Goal: Task Accomplishment & Management: Use online tool/utility

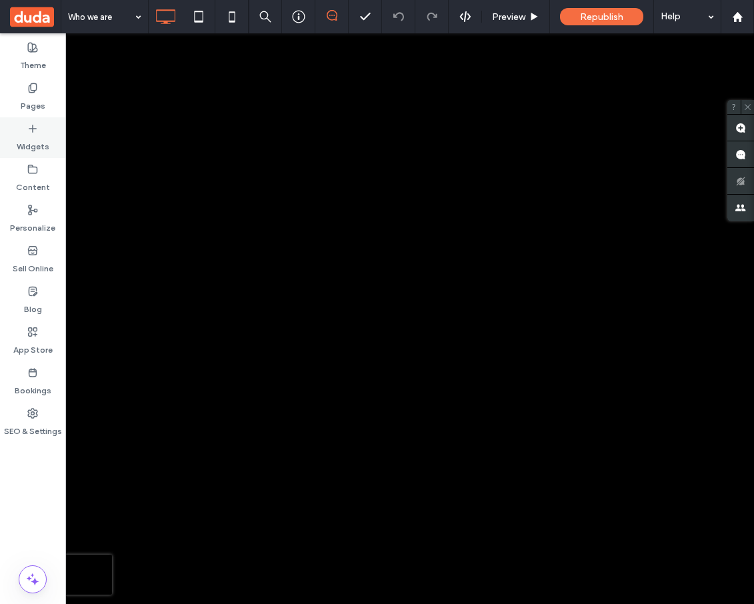
click at [39, 135] on label "Widgets" at bounding box center [33, 143] width 33 height 19
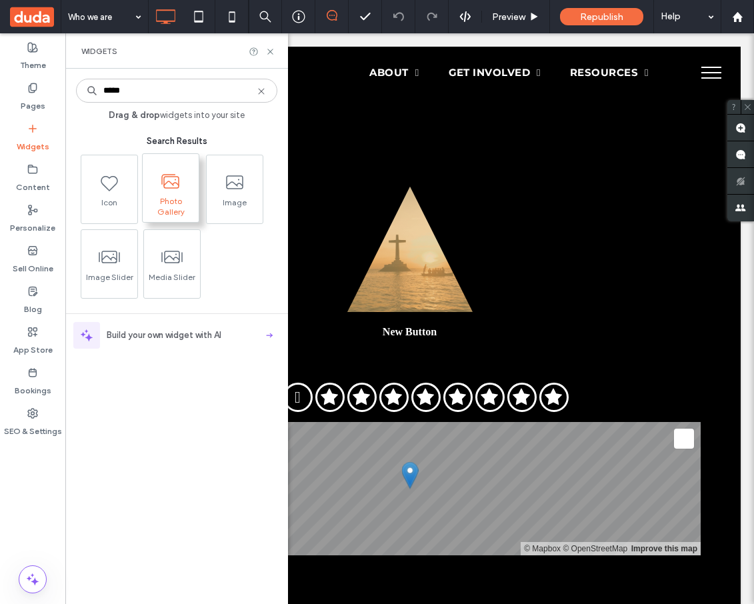
type input "*****"
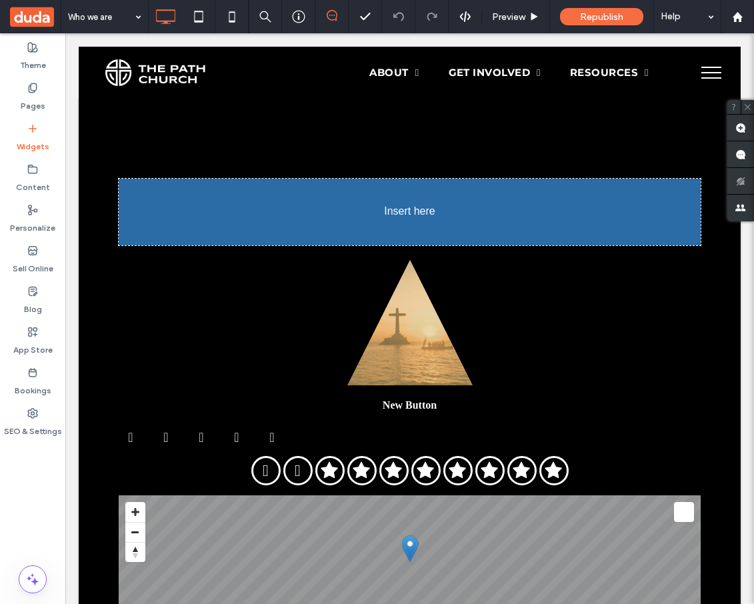
drag, startPoint x: 169, startPoint y: 190, endPoint x: 369, endPoint y: 183, distance: 200.1
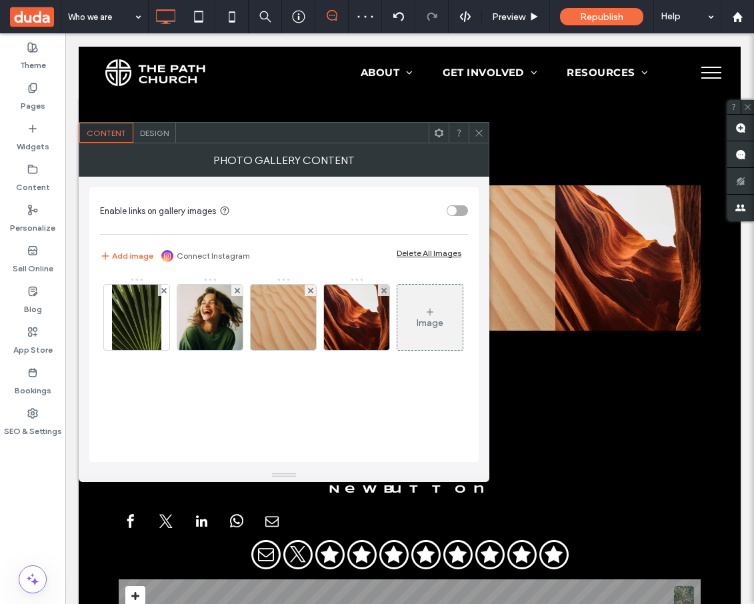
click at [151, 128] on span "Design" at bounding box center [154, 133] width 29 height 10
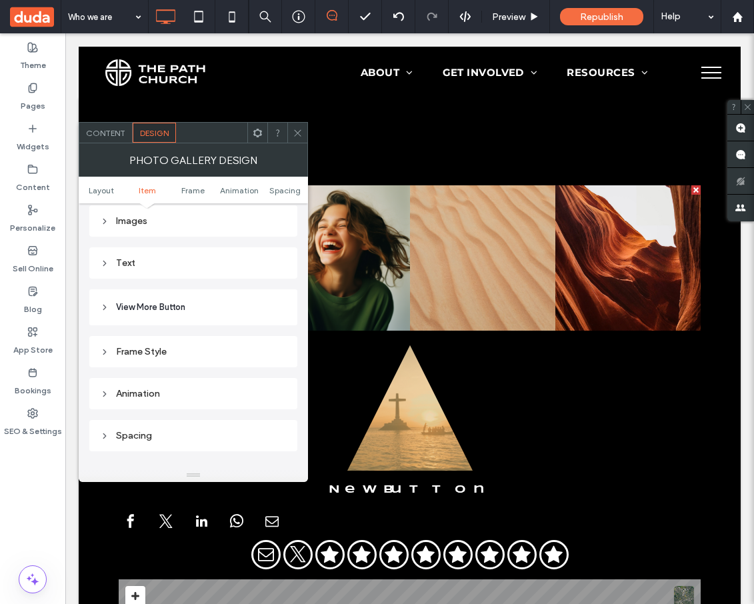
scroll to position [509, 0]
click at [159, 261] on div "Text" at bounding box center [193, 260] width 187 height 11
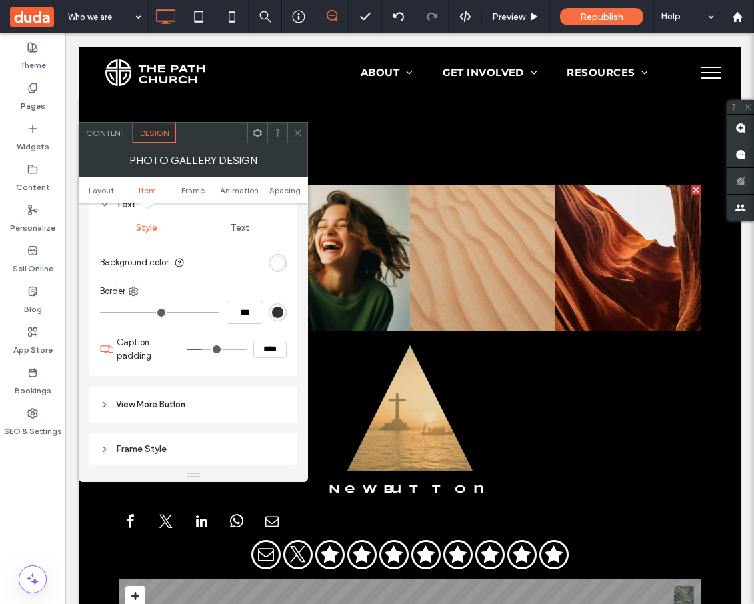
scroll to position [581, 0]
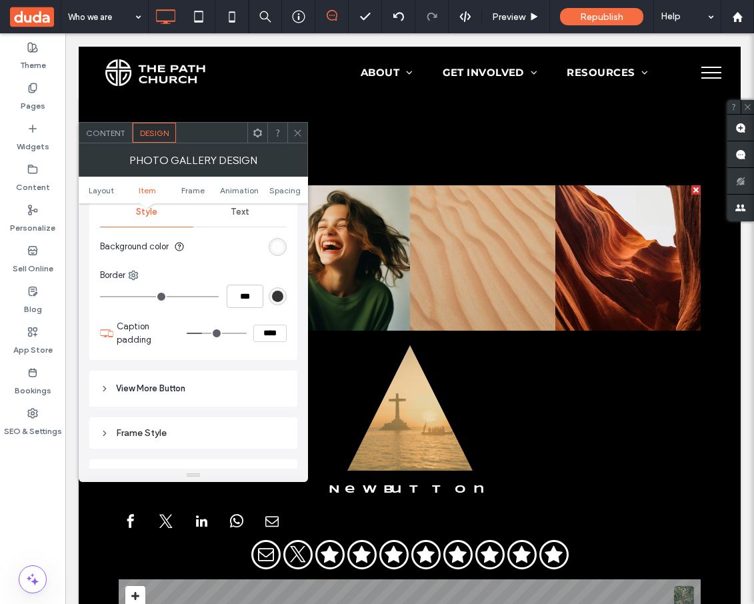
click at [155, 395] on span "View More Button" at bounding box center [150, 388] width 69 height 13
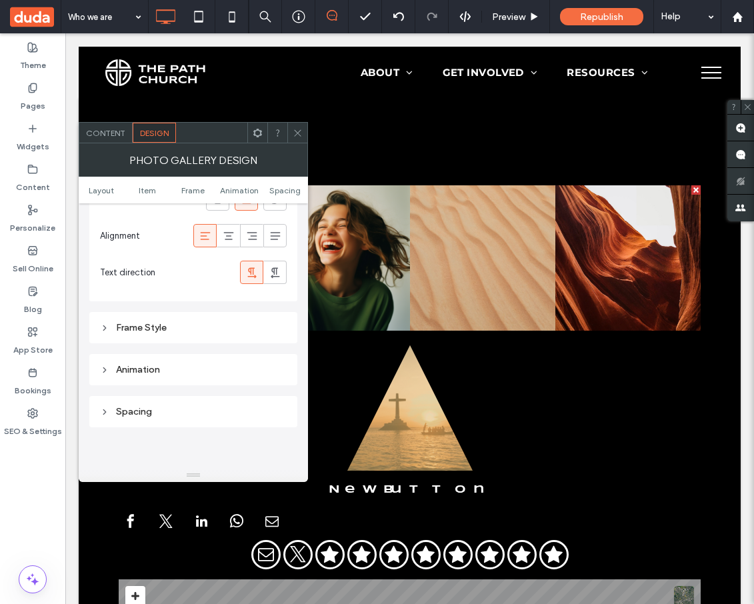
scroll to position [967, 0]
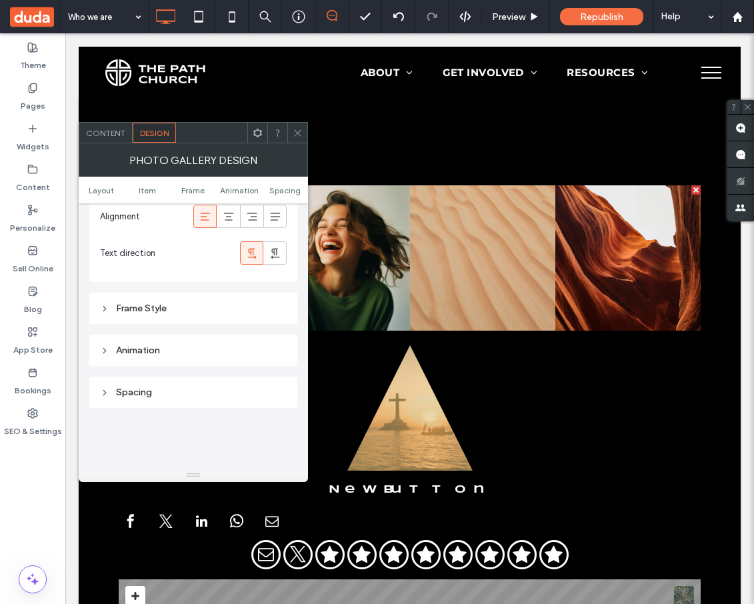
click at [159, 313] on div "Frame Style" at bounding box center [193, 308] width 187 height 11
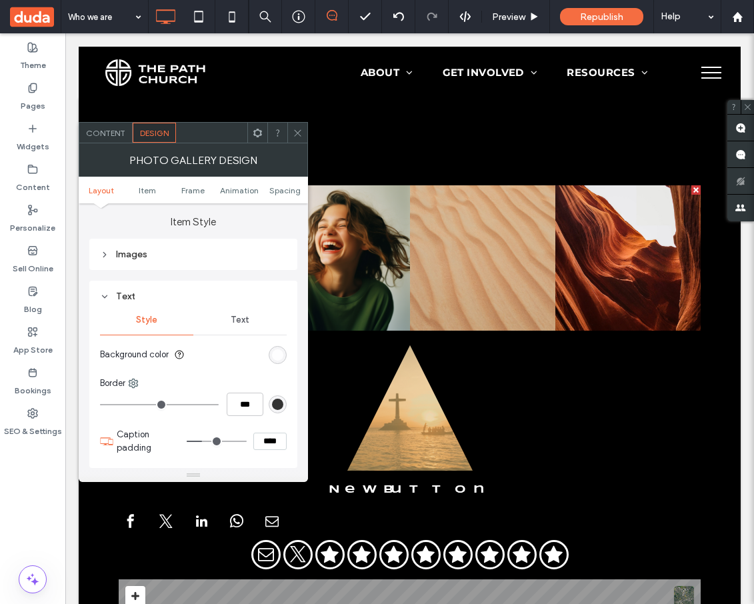
scroll to position [458, 0]
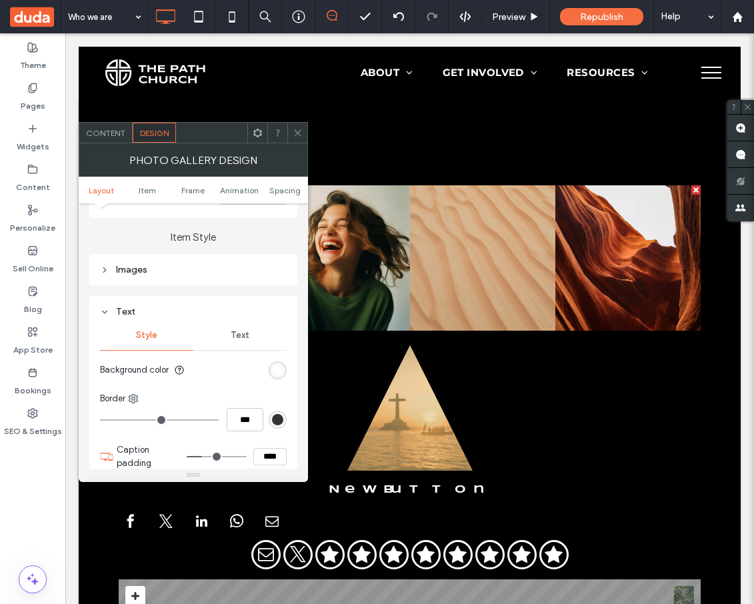
click at [136, 275] on div "Images" at bounding box center [193, 269] width 187 height 11
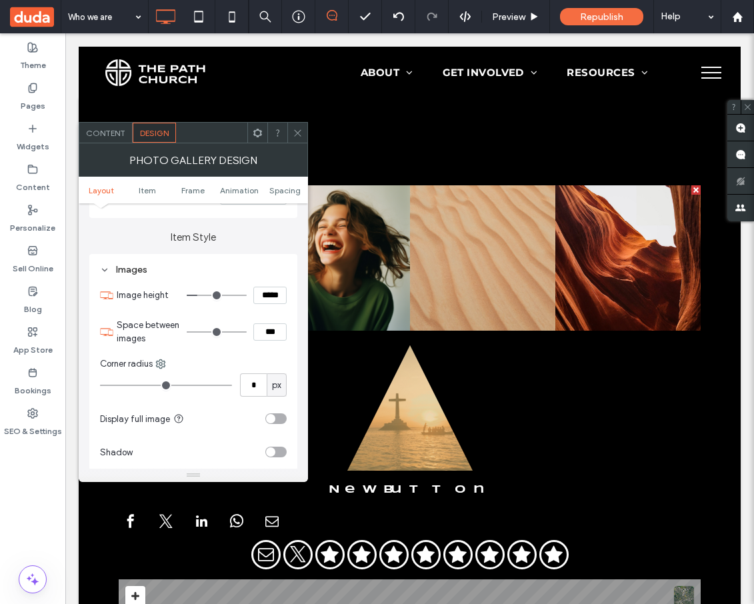
click at [145, 197] on ul "Layout Item Frame Animation Spacing" at bounding box center [193, 190] width 229 height 27
click at [145, 193] on span "Item" at bounding box center [147, 190] width 17 height 10
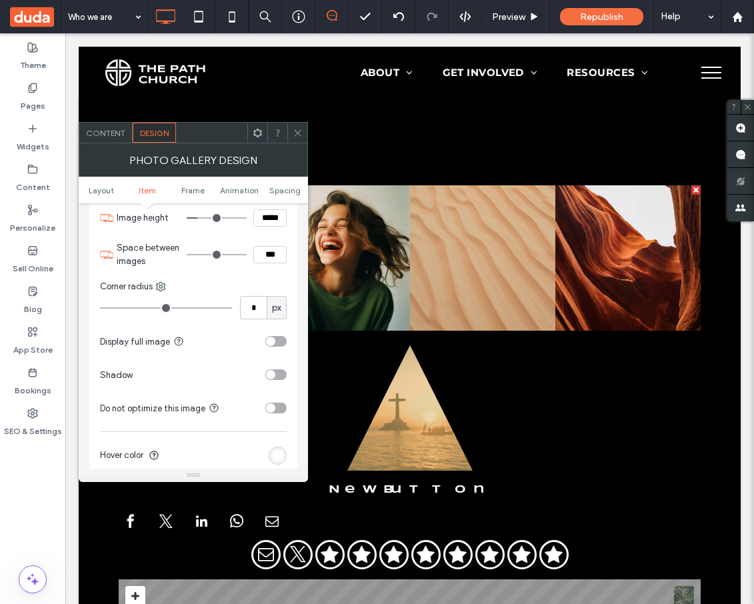
scroll to position [539, 0]
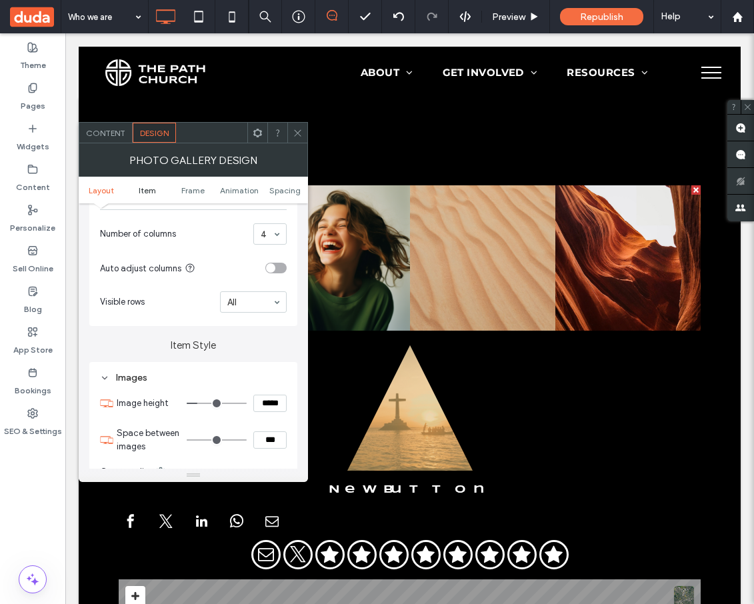
click at [145, 193] on span "Item" at bounding box center [147, 190] width 17 height 10
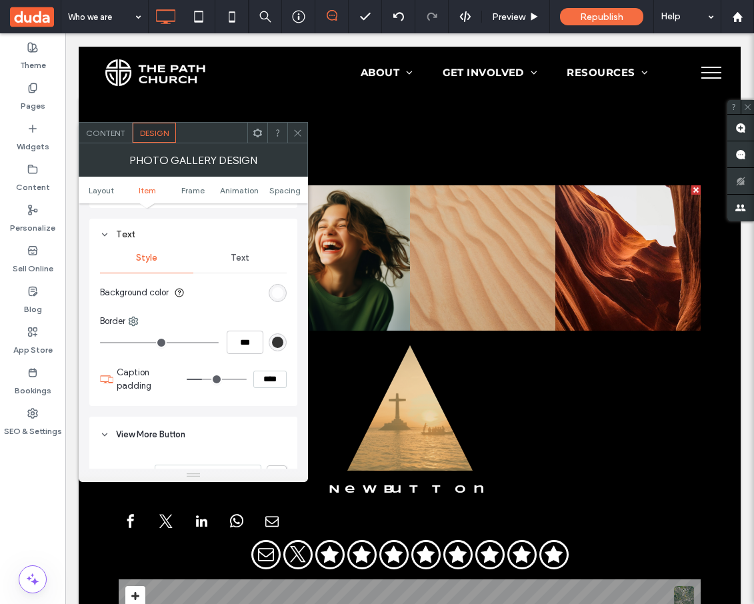
scroll to position [867, 0]
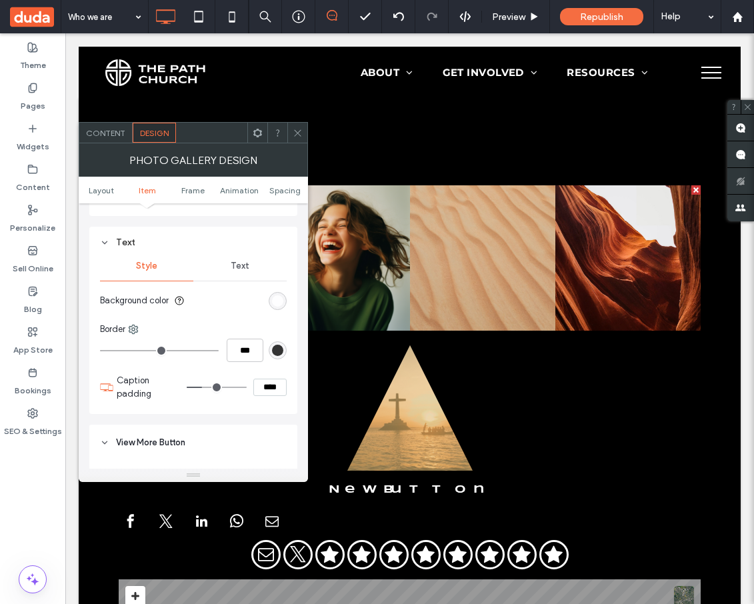
click at [238, 263] on span "Text" at bounding box center [240, 266] width 19 height 11
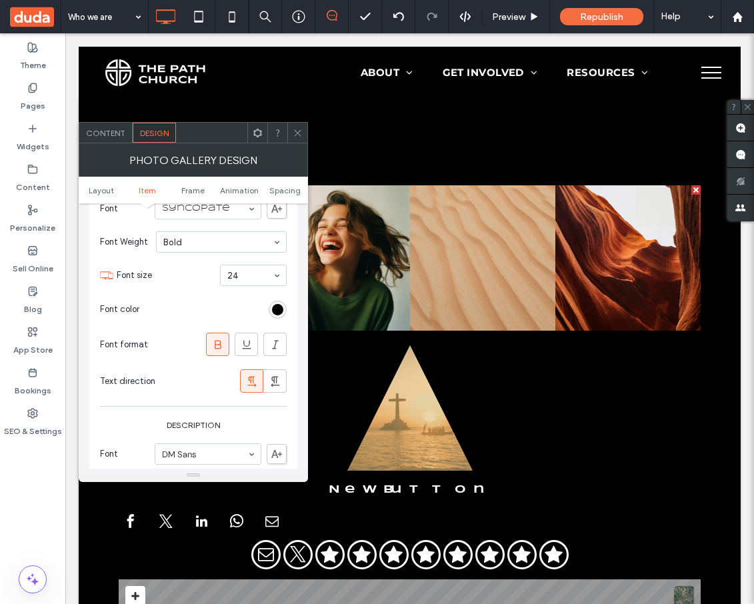
scroll to position [982, 0]
click at [281, 313] on div "rgb(0, 0, 0)" at bounding box center [277, 310] width 11 height 11
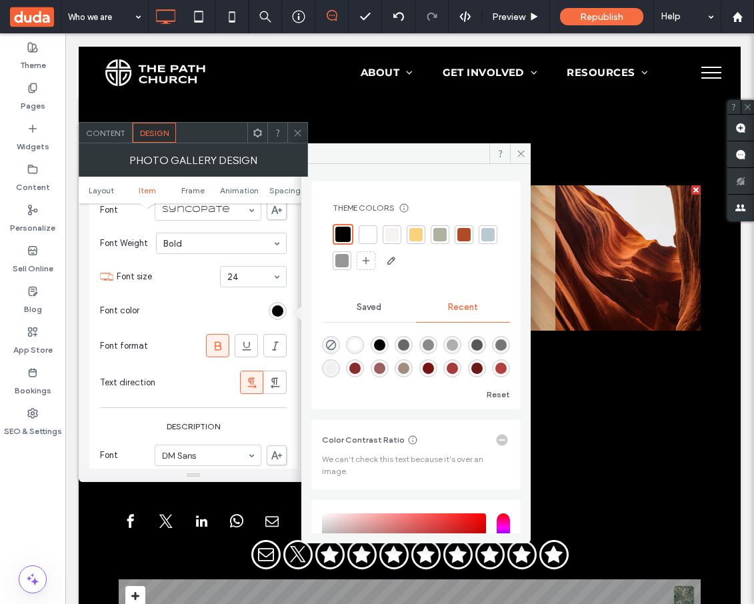
scroll to position [150, 0]
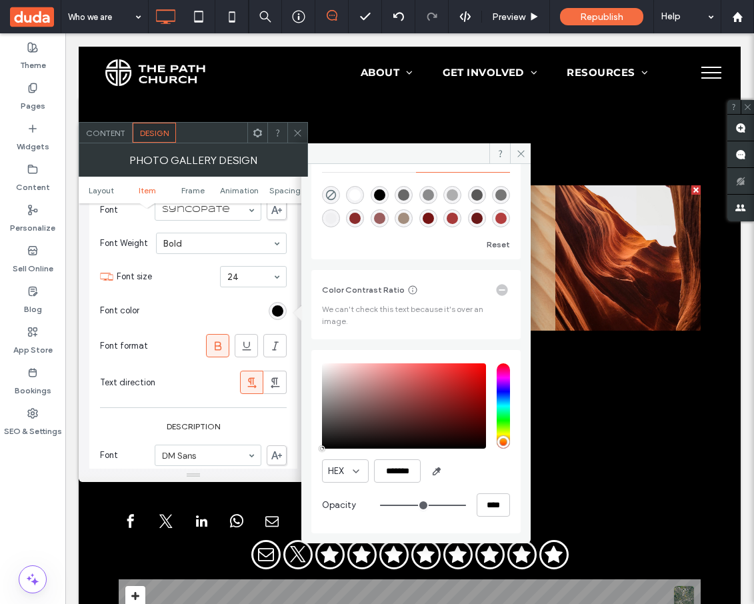
click at [189, 318] on section "Font color" at bounding box center [193, 310] width 187 height 33
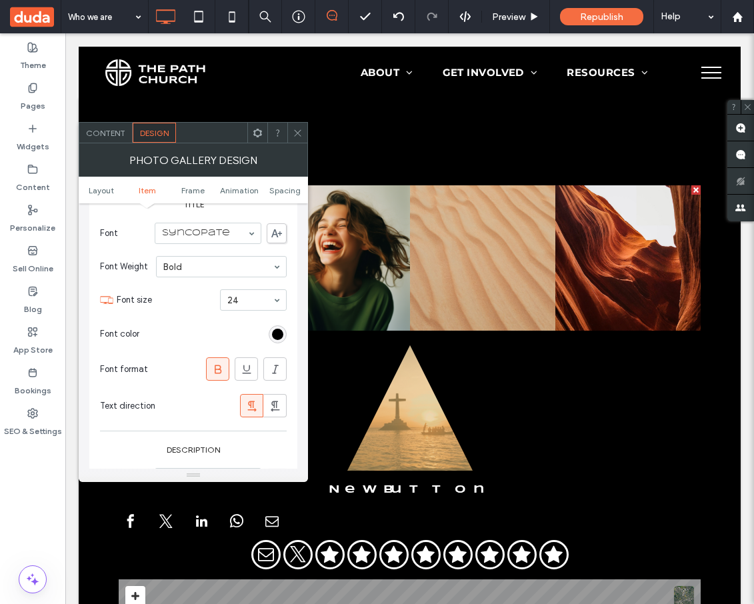
scroll to position [1203, 0]
click at [282, 339] on div "rgb(0, 0, 0)" at bounding box center [277, 334] width 11 height 11
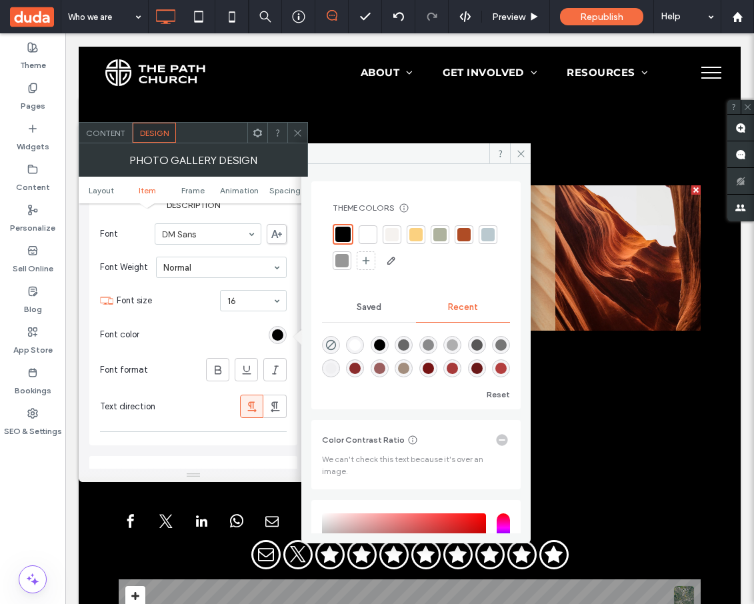
click at [37, 540] on div "Theme Pages Widgets Content Personalize Sell Online Blog App Store Bookings SEO…" at bounding box center [32, 318] width 65 height 571
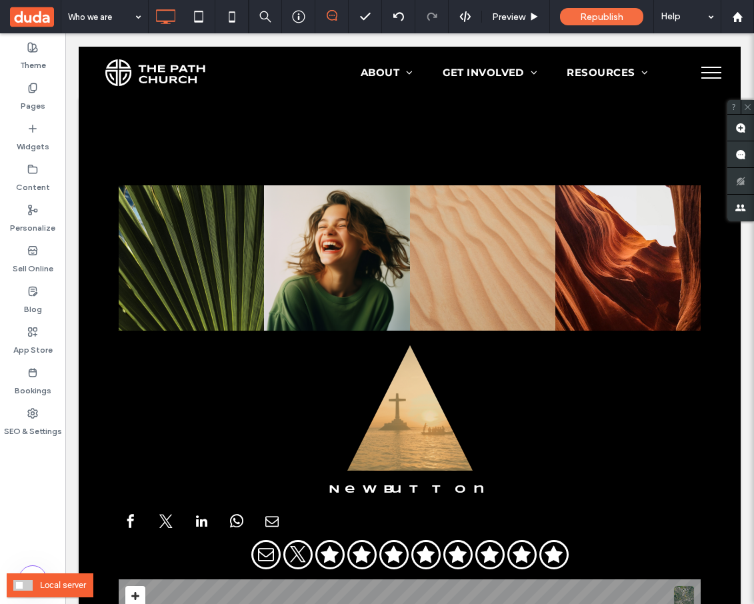
click at [26, 584] on span at bounding box center [22, 585] width 19 height 11
click at [26, 549] on div "Theme Pages Widgets Content Personalize Sell Online Blog App Store Bookings SEO…" at bounding box center [32, 318] width 65 height 571
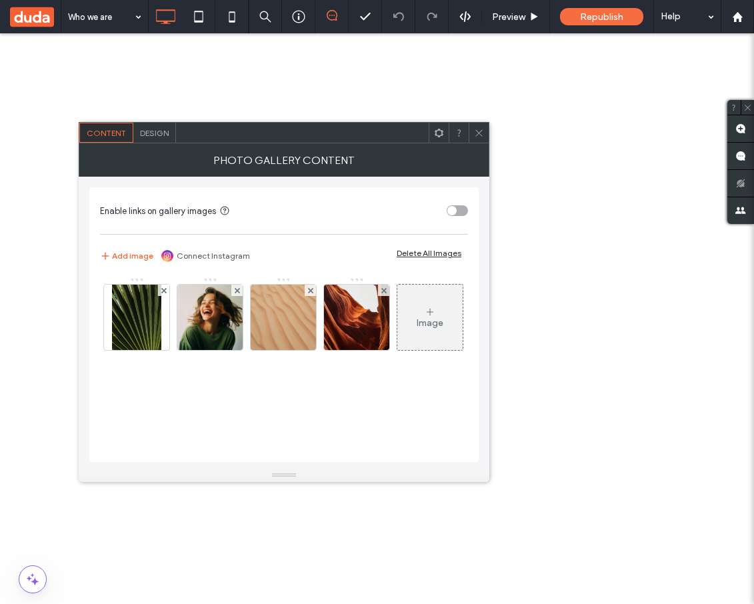
click at [158, 139] on div "Design" at bounding box center [154, 133] width 43 height 20
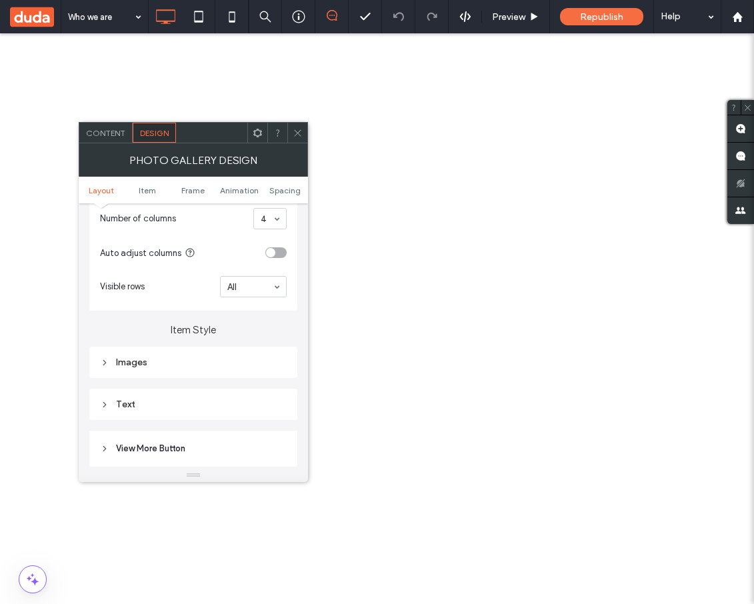
scroll to position [366, 0]
click at [160, 407] on div "Text" at bounding box center [193, 403] width 187 height 11
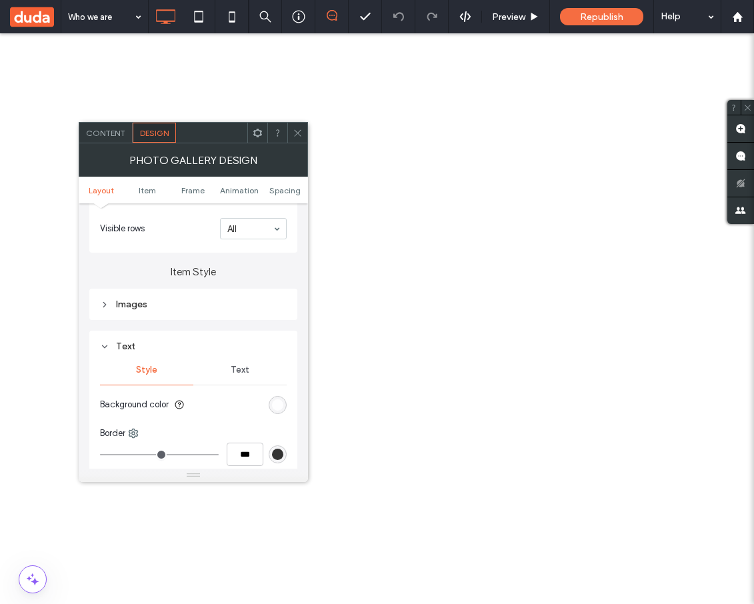
scroll to position [507, 0]
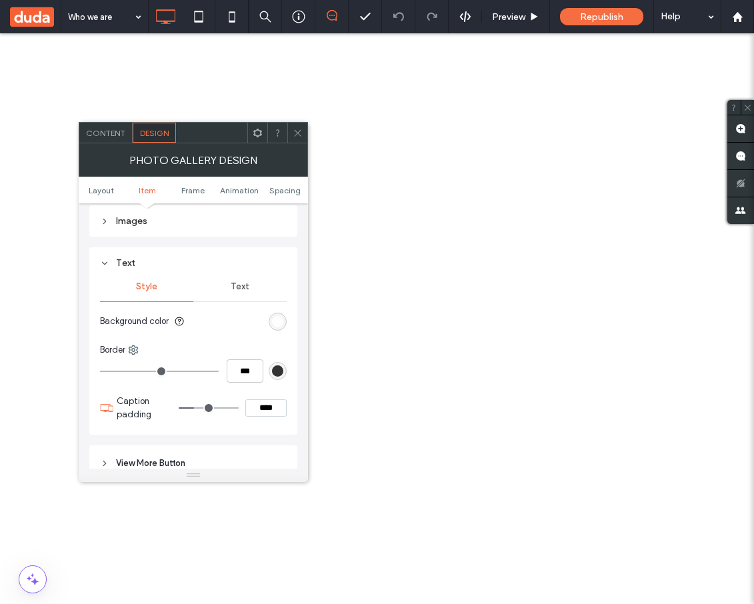
click at [234, 289] on span "Text" at bounding box center [240, 286] width 19 height 11
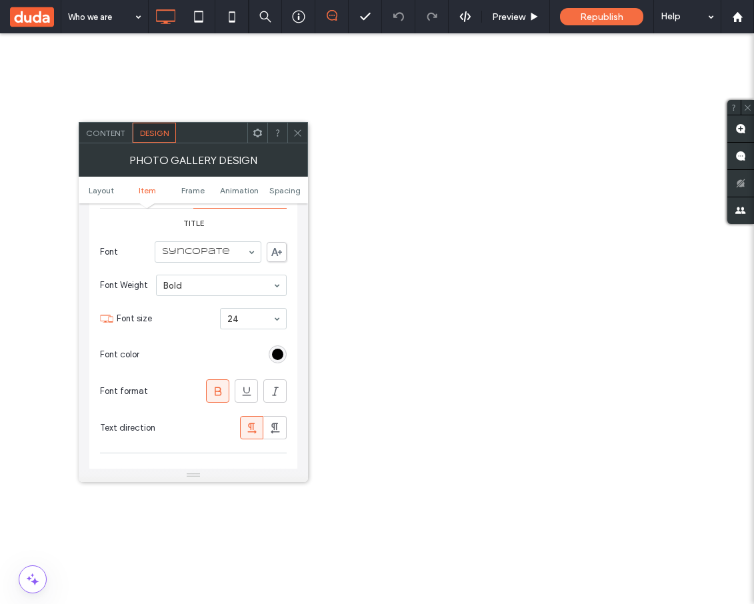
scroll to position [637, 0]
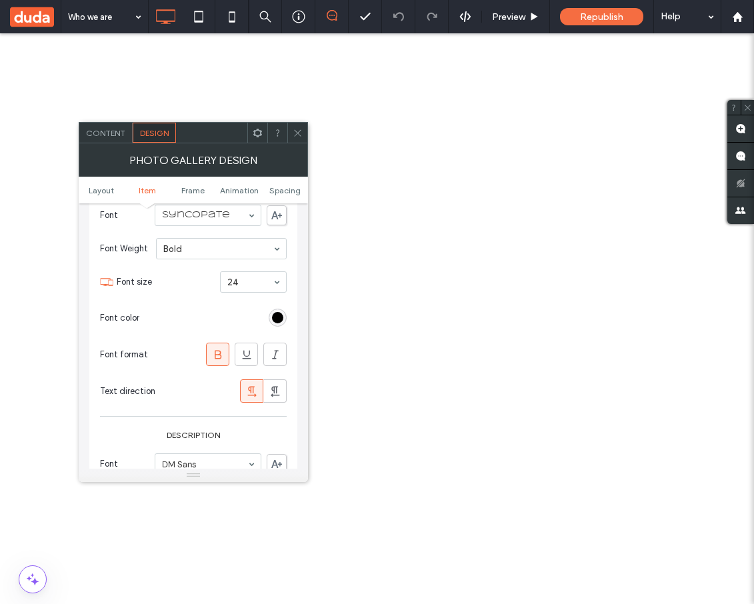
click at [278, 312] on div "rgb(0, 0, 0)" at bounding box center [278, 318] width 18 height 18
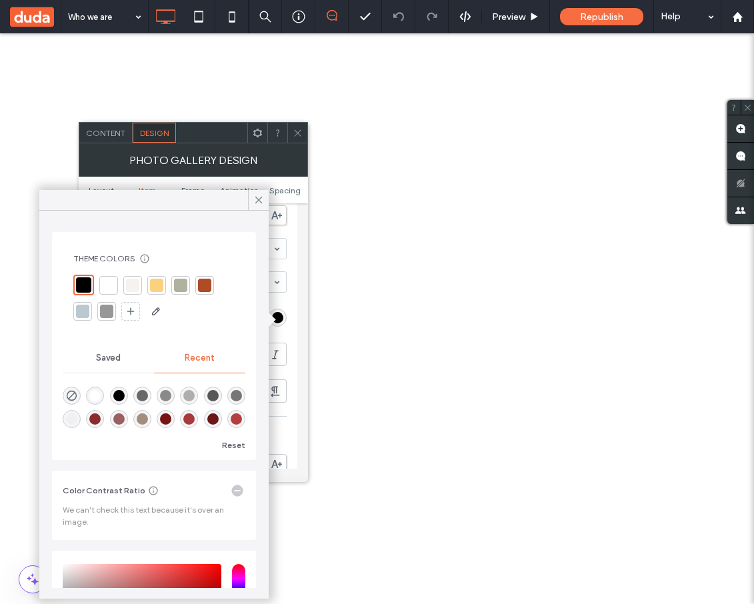
click at [292, 309] on div "Text Style Text Title Font Syncopate Font Weight Bold Font size 24 Font color F…" at bounding box center [193, 397] width 208 height 561
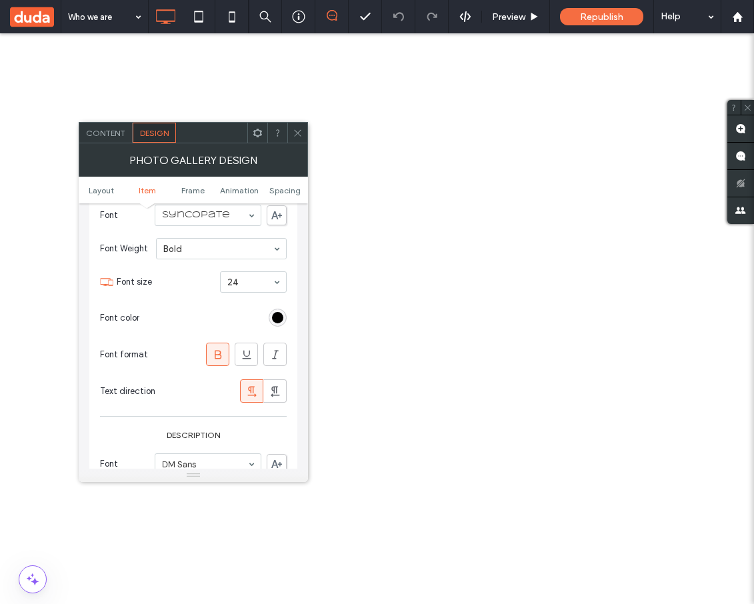
click at [279, 319] on div "rgb(0, 0, 0)" at bounding box center [277, 317] width 11 height 11
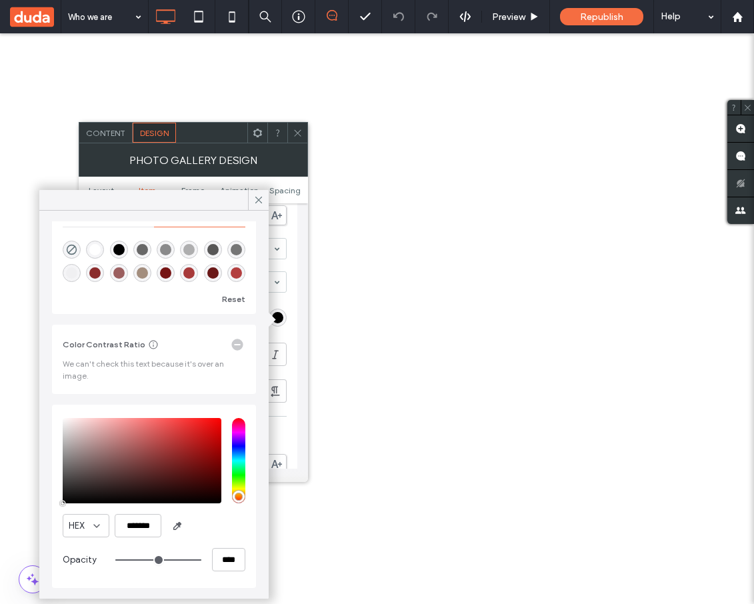
scroll to position [0, 0]
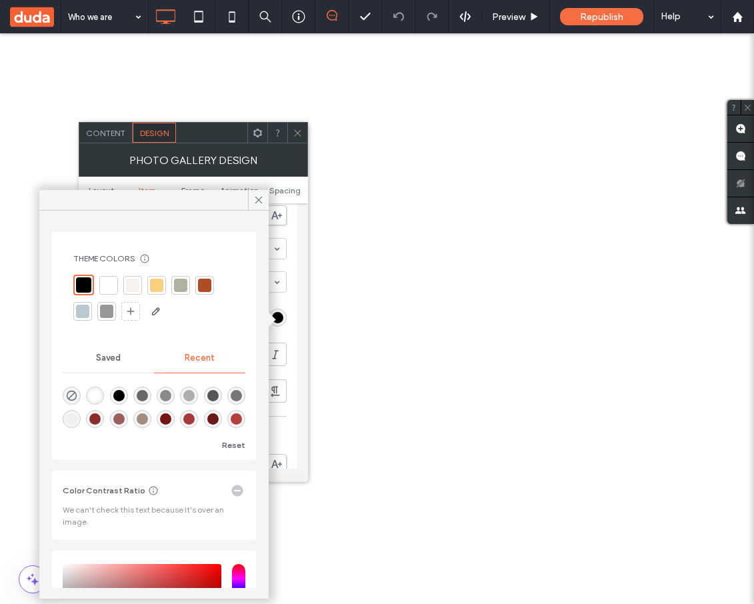
click at [298, 306] on div "Layout Content display for desktop only Text & button below image Text & button…" at bounding box center [193, 335] width 229 height 265
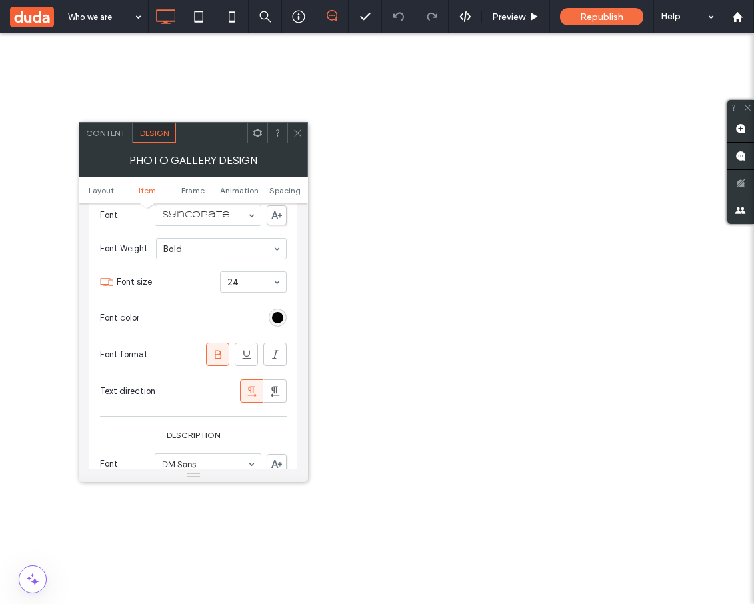
click at [279, 318] on div "rgb(0, 0, 0)" at bounding box center [277, 317] width 11 height 11
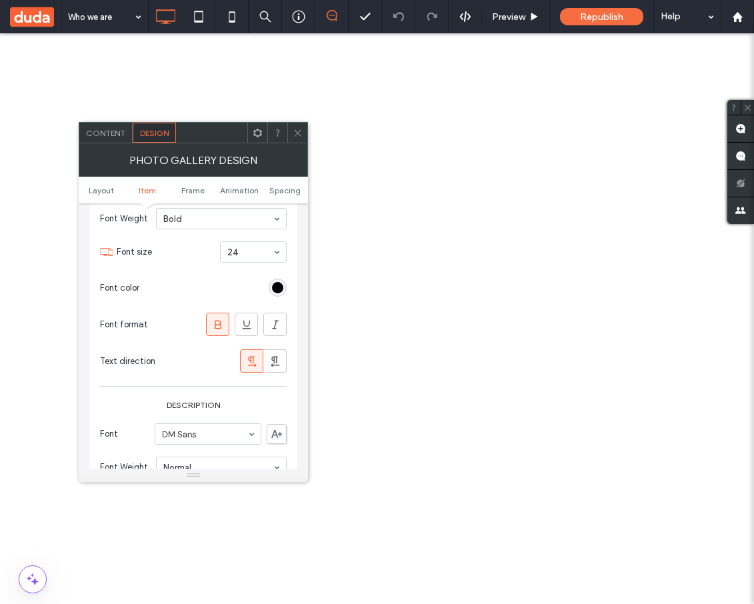
scroll to position [668, 0]
click at [279, 292] on div "rgb(0, 0, 0)" at bounding box center [277, 286] width 11 height 11
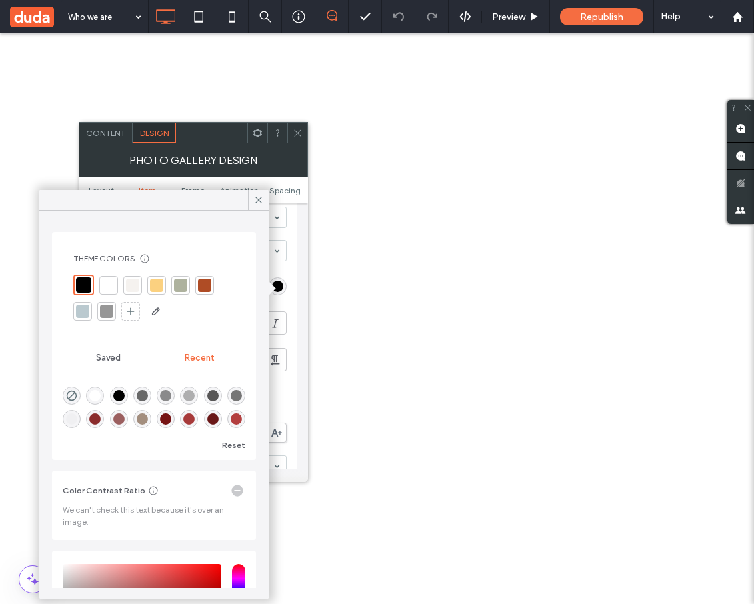
click at [294, 291] on div "Text Style Text Title Font Syncopate Font Weight Bold Font size 24 Font color F…" at bounding box center [193, 366] width 208 height 561
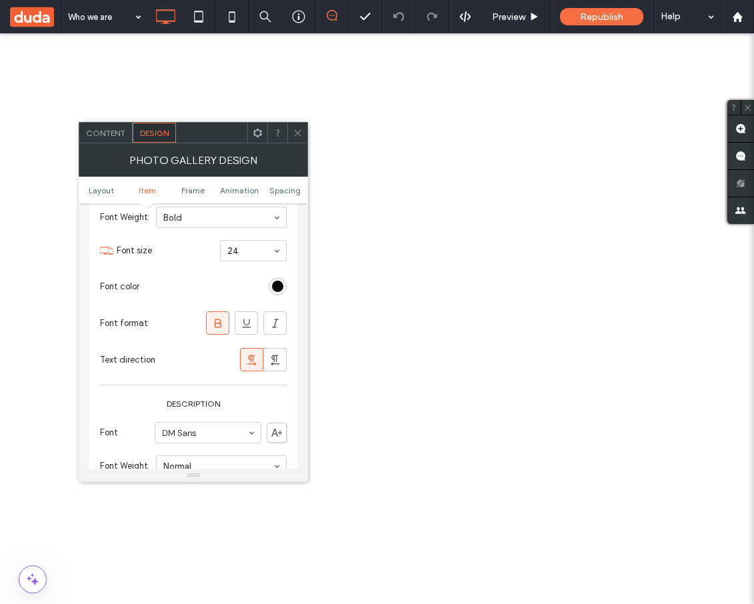
click at [277, 285] on div "rgb(0, 0, 0)" at bounding box center [277, 286] width 11 height 11
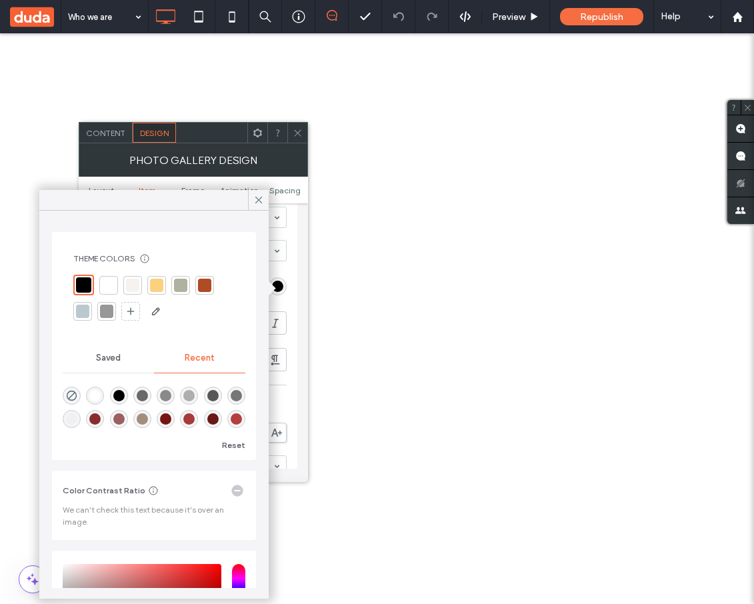
click at [292, 294] on div "Text Style Text Title Font Syncopate Font Weight Bold Font size 24 Font color F…" at bounding box center [193, 366] width 208 height 561
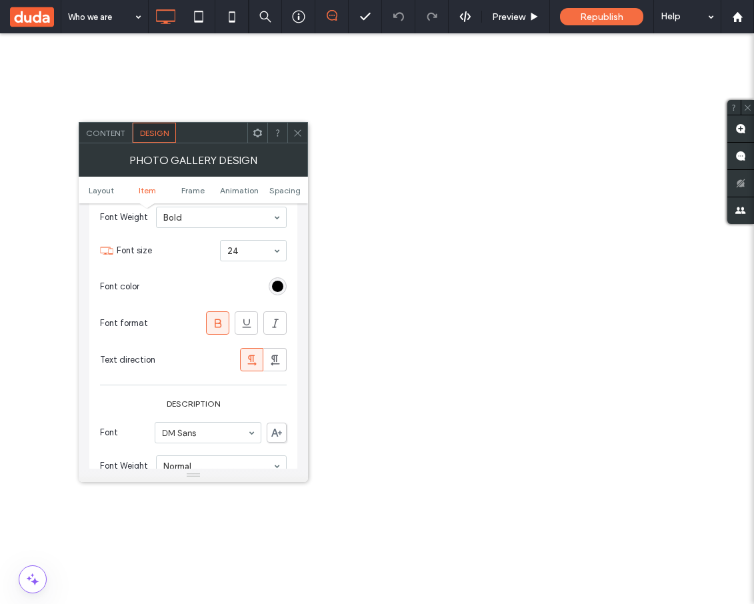
click at [281, 288] on div "rgb(0, 0, 0)" at bounding box center [277, 286] width 11 height 11
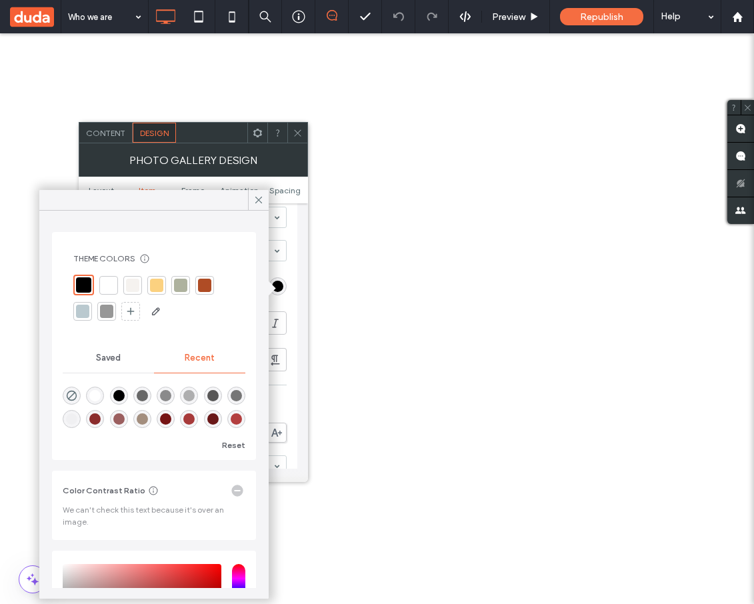
click at [291, 293] on div "Text Style Text Title Font Syncopate Font Weight Bold Font size 24 Font color F…" at bounding box center [193, 366] width 208 height 561
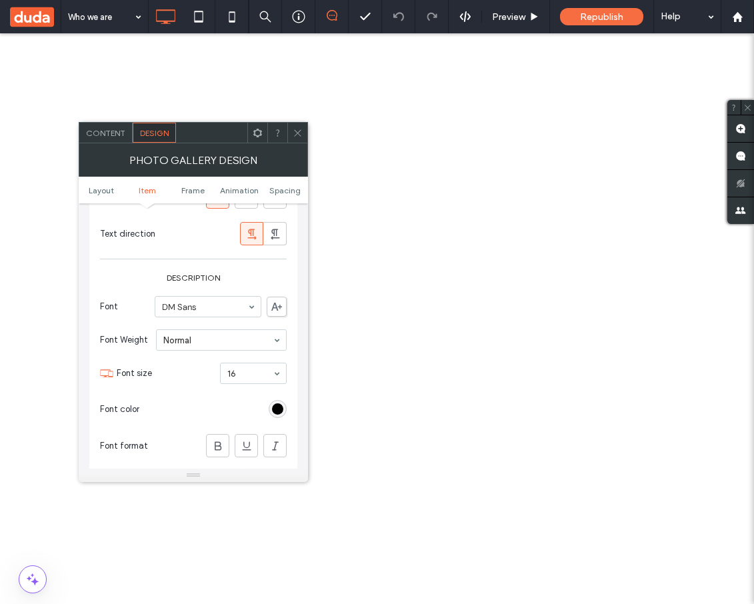
scroll to position [1027, 0]
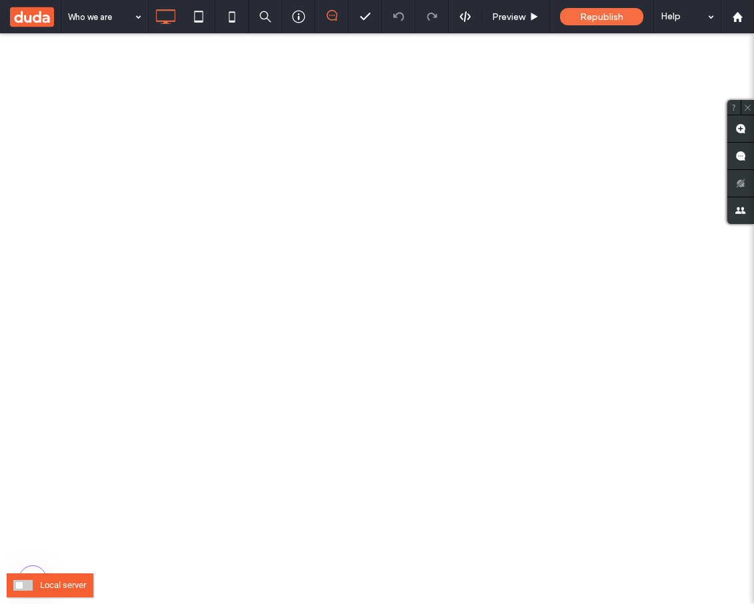
click at [27, 583] on span at bounding box center [22, 585] width 19 height 11
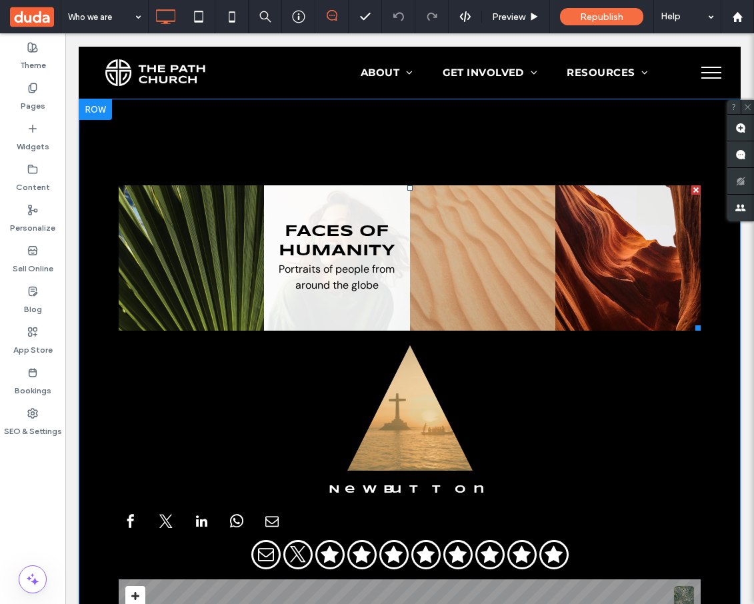
click at [383, 276] on link at bounding box center [336, 257] width 145 height 145
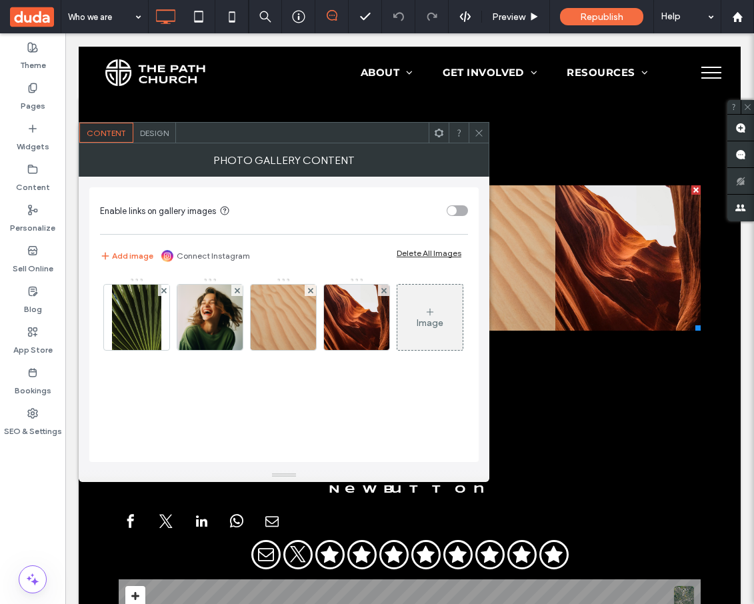
click at [163, 143] on div "Photo Gallery Content" at bounding box center [284, 159] width 411 height 33
click at [161, 131] on span "Design" at bounding box center [154, 133] width 29 height 10
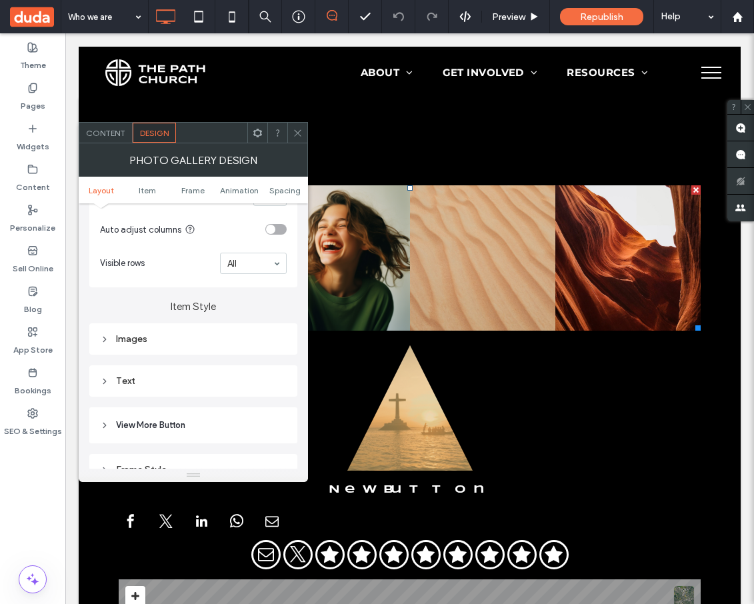
scroll to position [401, 0]
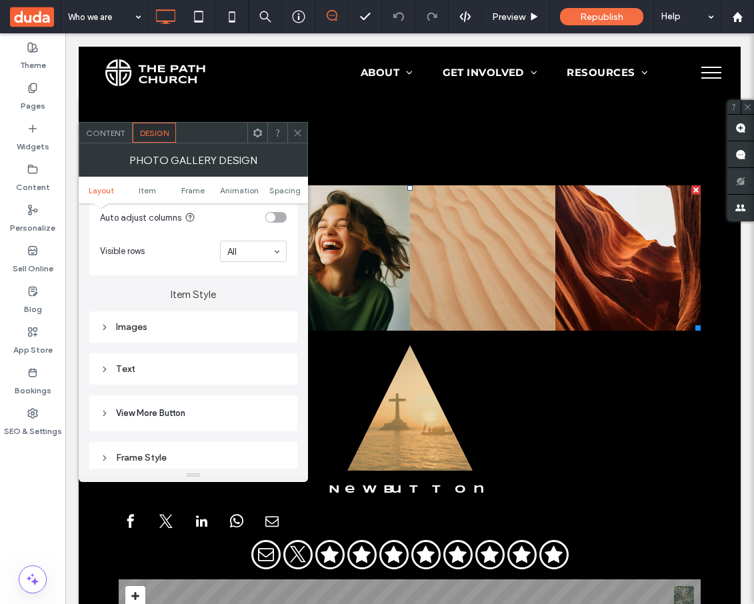
click at [185, 373] on div "Text" at bounding box center [193, 368] width 187 height 11
click at [237, 389] on span "Text" at bounding box center [240, 392] width 19 height 11
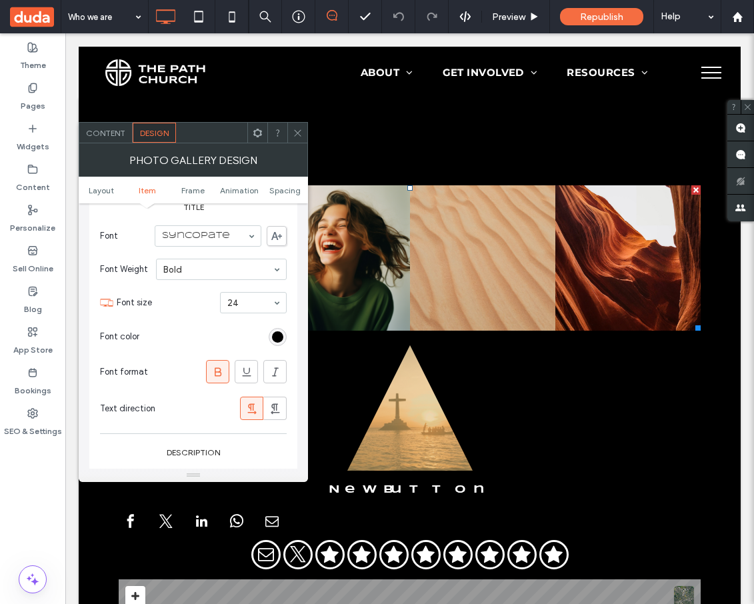
scroll to position [654, 0]
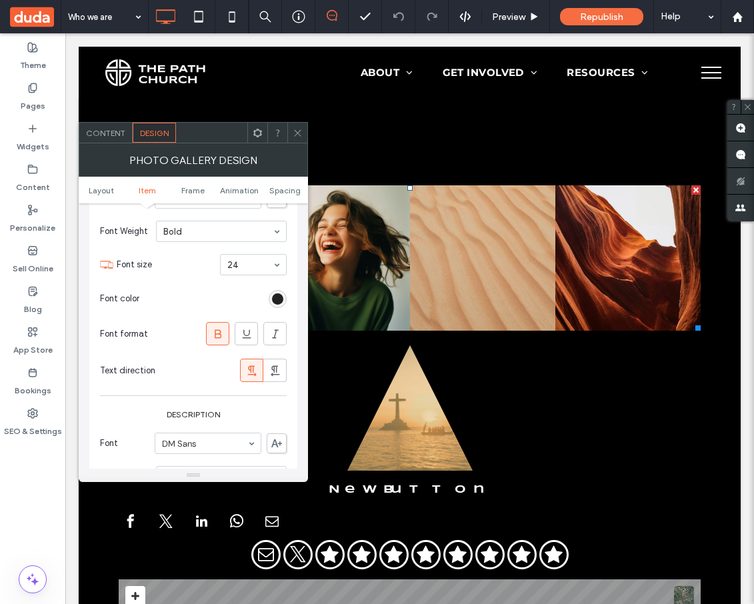
click at [276, 301] on div "rgb(0, 0, 0)" at bounding box center [277, 298] width 11 height 11
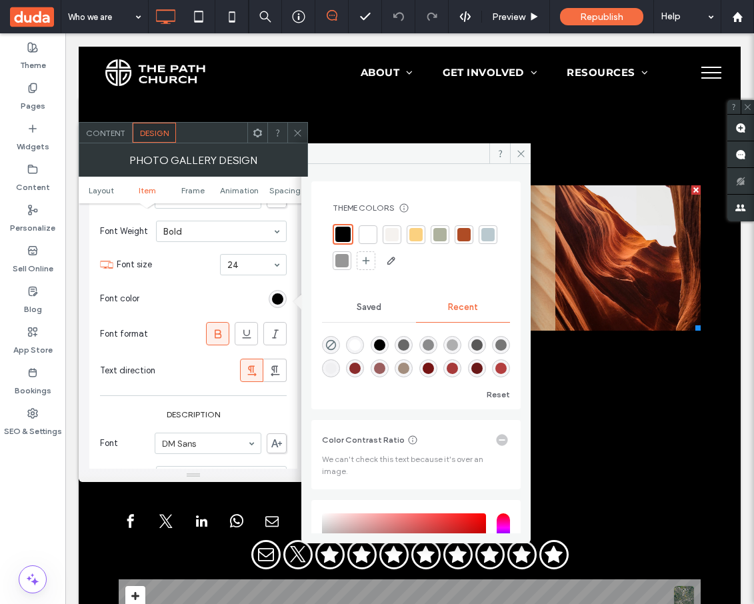
click at [291, 317] on div "Text Style Text Title Font Syncopate Font Weight Bold Font size 24 Font color F…" at bounding box center [193, 377] width 208 height 555
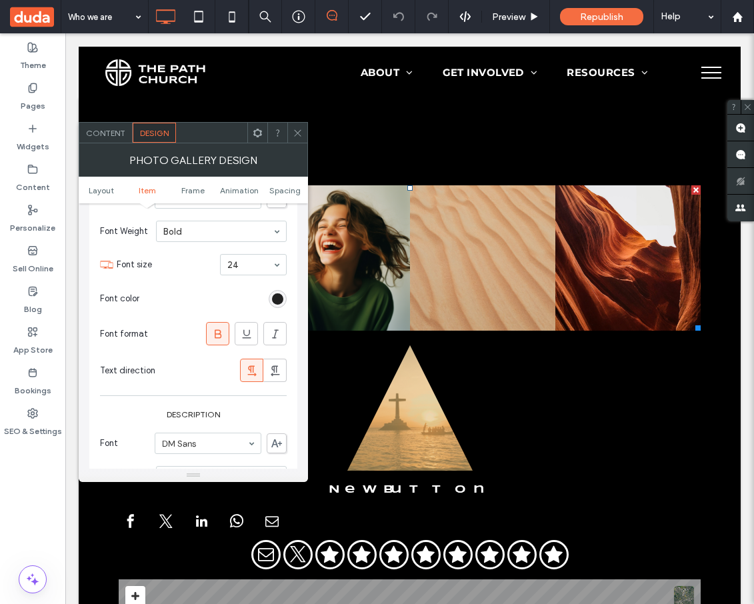
click at [280, 301] on div "rgb(0, 0, 0)" at bounding box center [277, 298] width 11 height 11
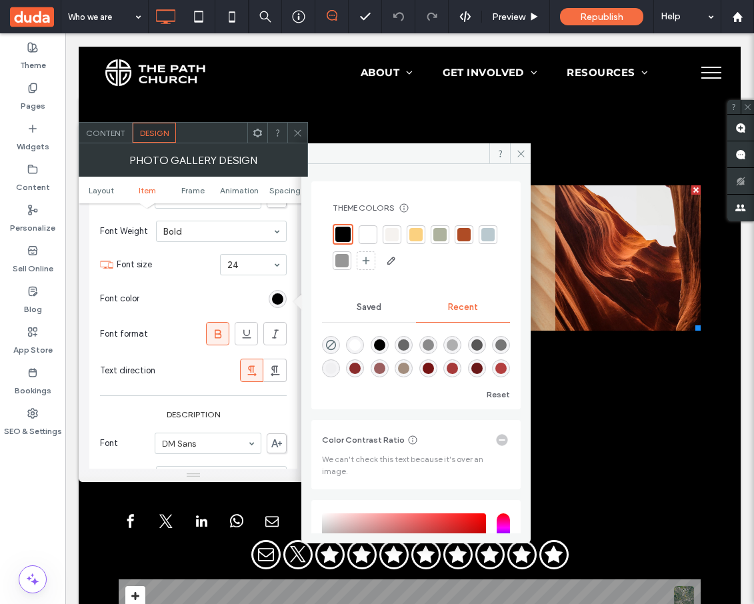
click at [289, 309] on div "Text Style Text Title Font Syncopate Font Weight Bold Font size 24 Font color F…" at bounding box center [193, 377] width 208 height 555
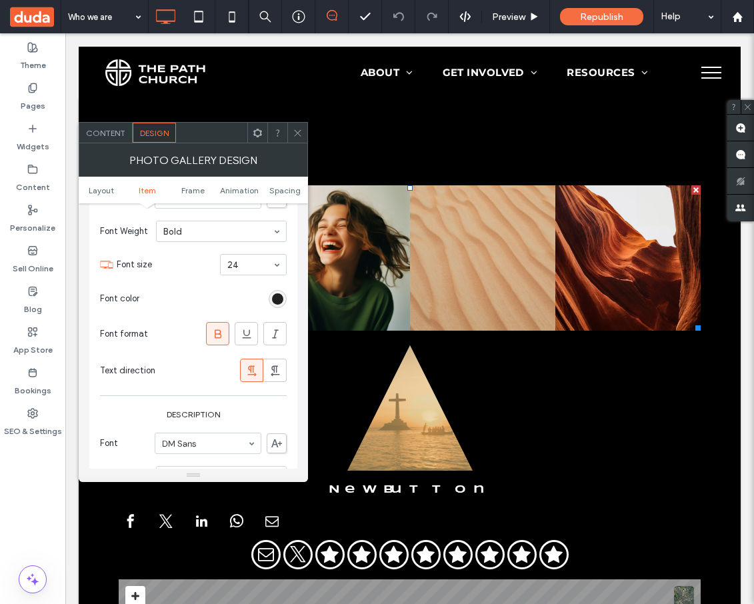
click at [278, 299] on div "rgb(0, 0, 0)" at bounding box center [277, 298] width 11 height 11
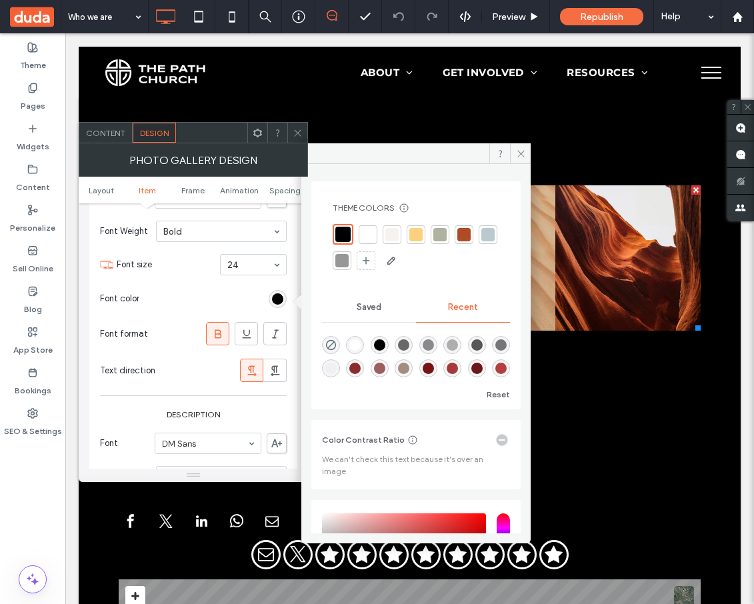
scroll to position [150, 0]
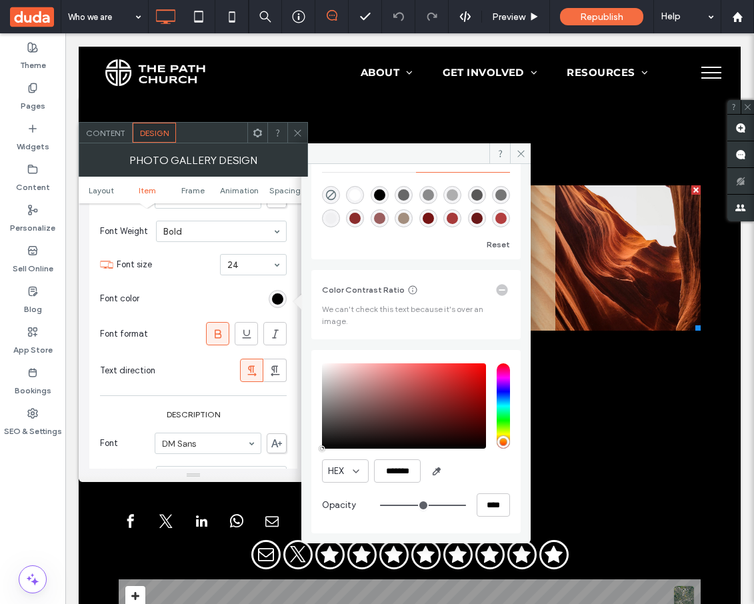
click at [21, 527] on div "Theme Pages Widgets Content Personalize Sell Online Blog App Store Bookings SEO…" at bounding box center [32, 318] width 65 height 571
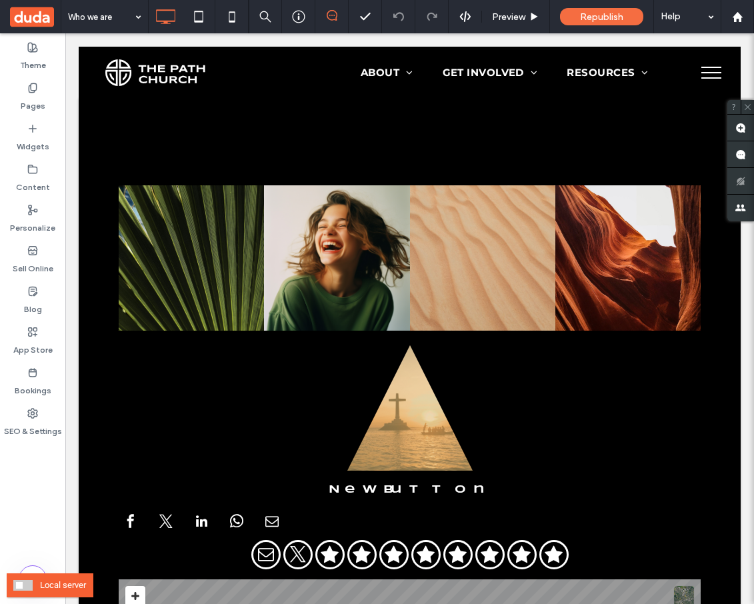
click at [25, 589] on span at bounding box center [22, 585] width 19 height 11
click at [29, 543] on div "Theme Pages Widgets Content Personalize Sell Online Blog App Store Bookings SEO…" at bounding box center [32, 318] width 65 height 571
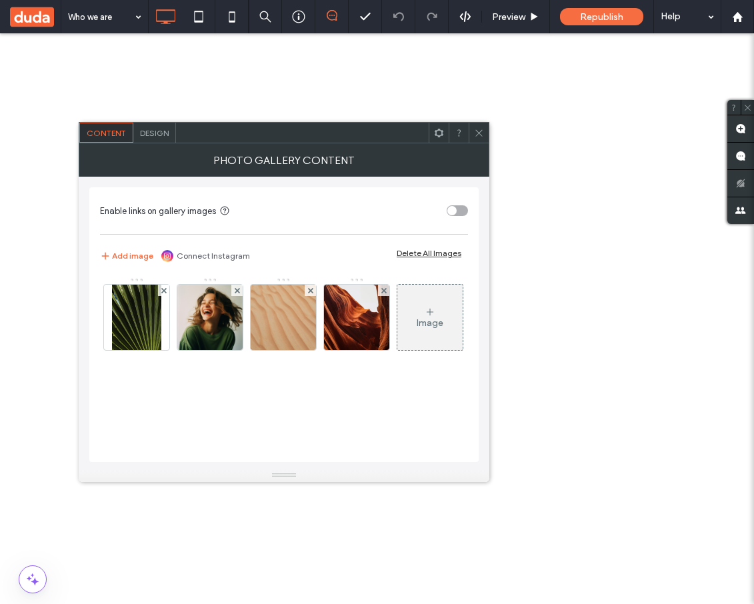
click at [162, 141] on div "Design" at bounding box center [154, 133] width 43 height 20
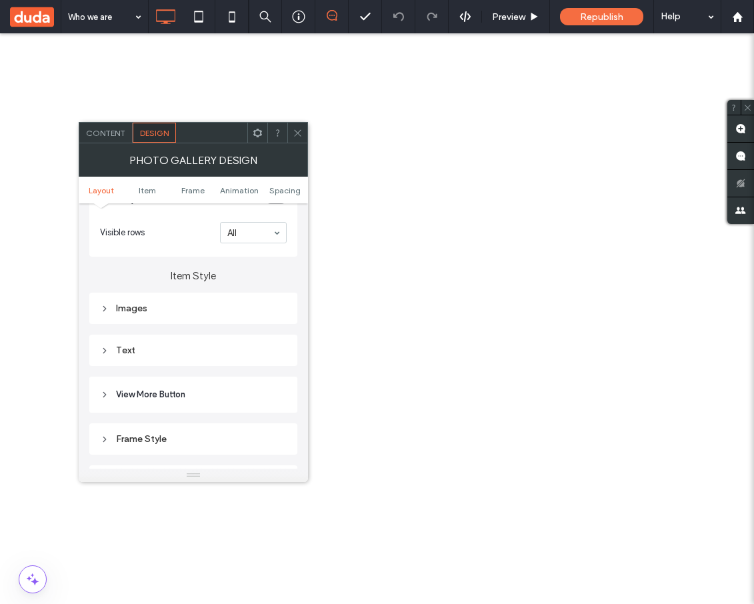
scroll to position [443, 0]
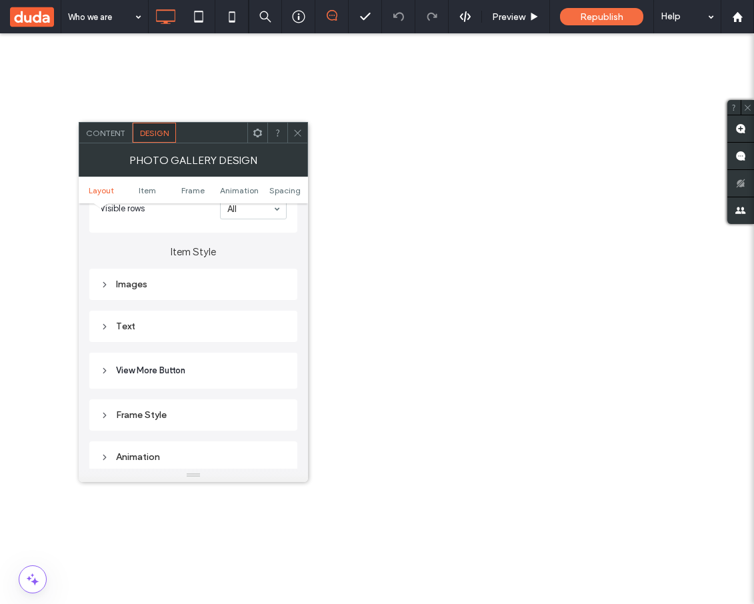
click at [171, 329] on div "Text" at bounding box center [193, 326] width 187 height 11
click at [236, 345] on div "Text" at bounding box center [239, 349] width 93 height 29
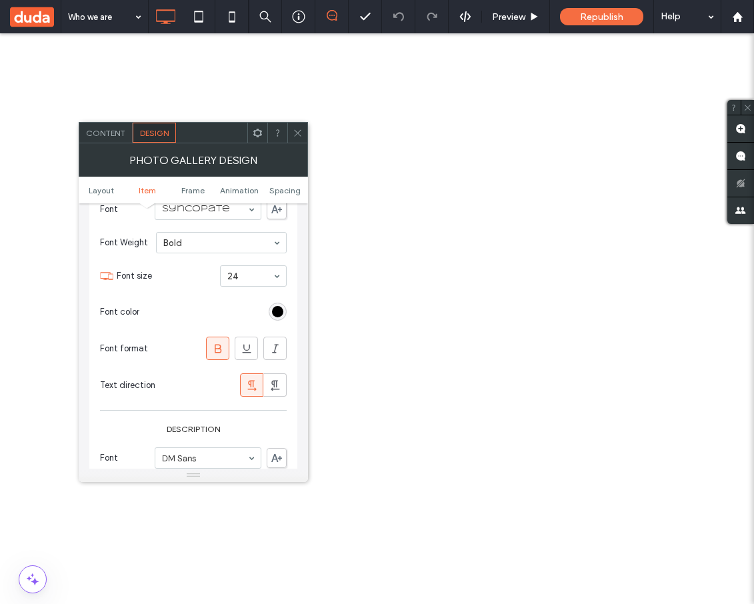
scroll to position [636, 0]
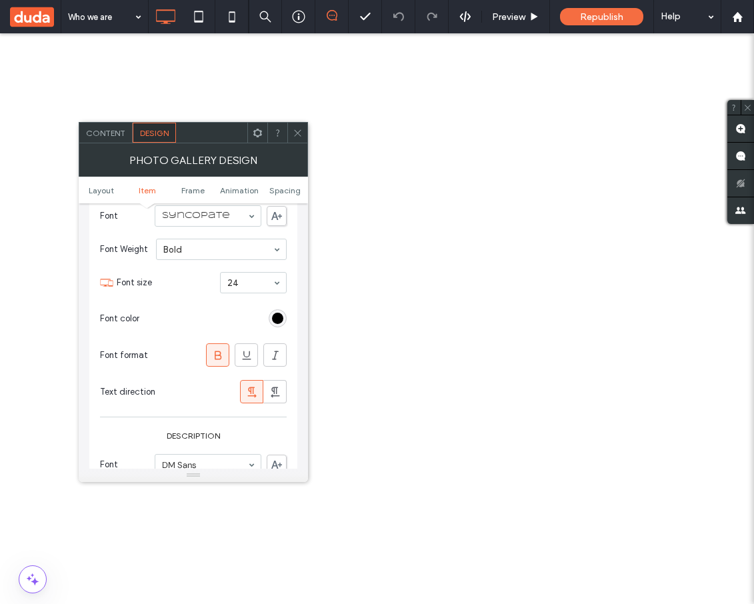
click at [281, 317] on div "rgb(0, 0, 0)" at bounding box center [277, 318] width 11 height 11
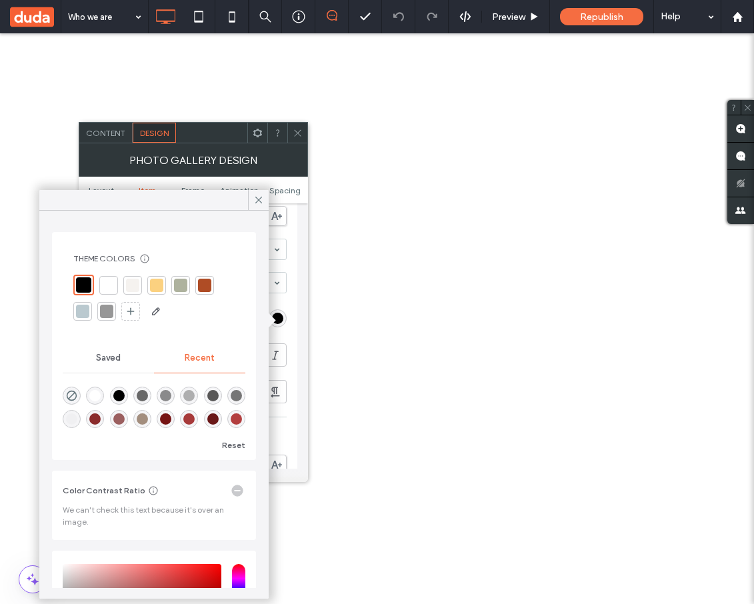
scroll to position [146, 0]
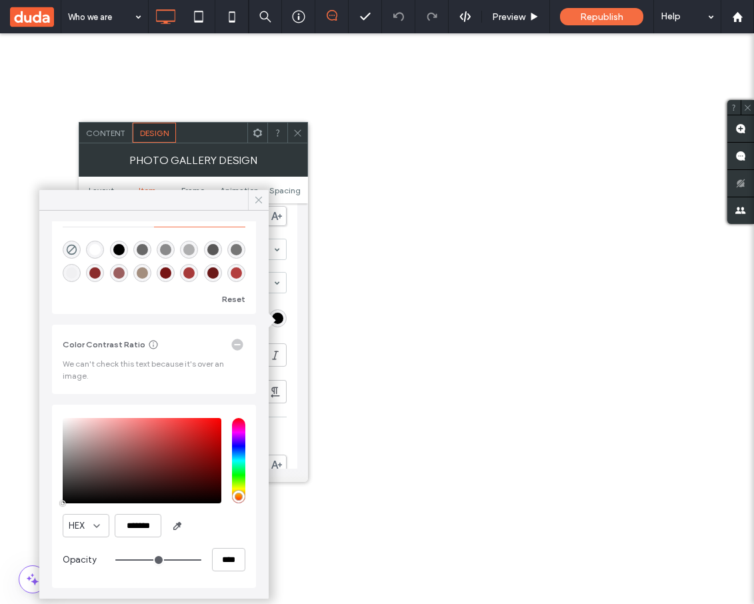
click at [257, 200] on use at bounding box center [258, 200] width 7 height 7
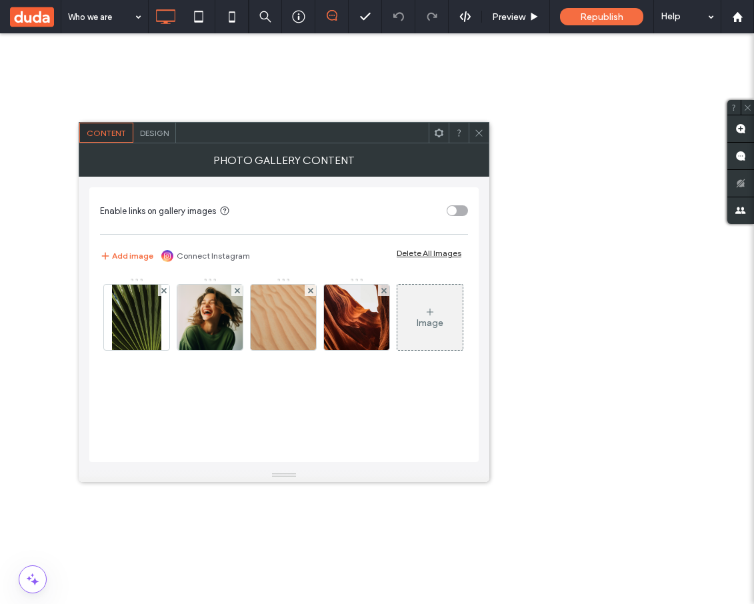
click at [161, 138] on div "Design" at bounding box center [154, 133] width 43 height 20
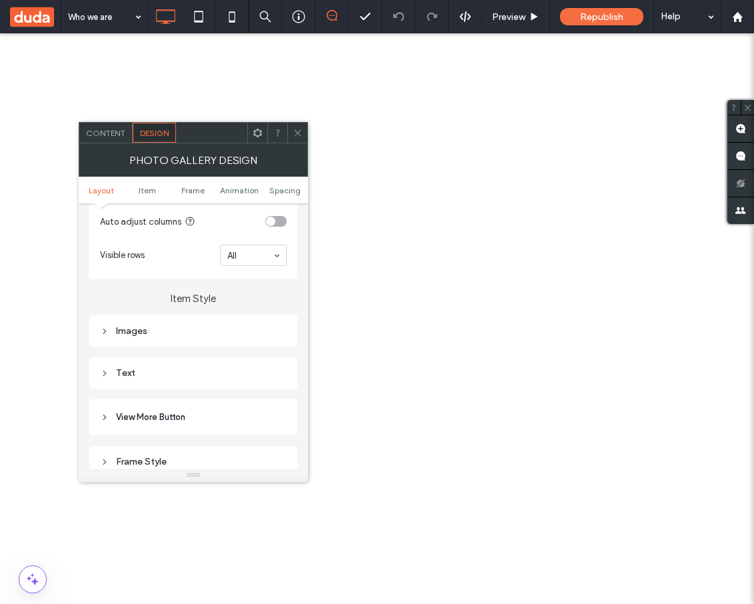
scroll to position [396, 0]
click at [224, 385] on div "Text" at bounding box center [193, 373] width 208 height 31
click at [225, 379] on div "Text" at bounding box center [193, 373] width 187 height 11
click at [240, 398] on span "Text" at bounding box center [240, 397] width 19 height 11
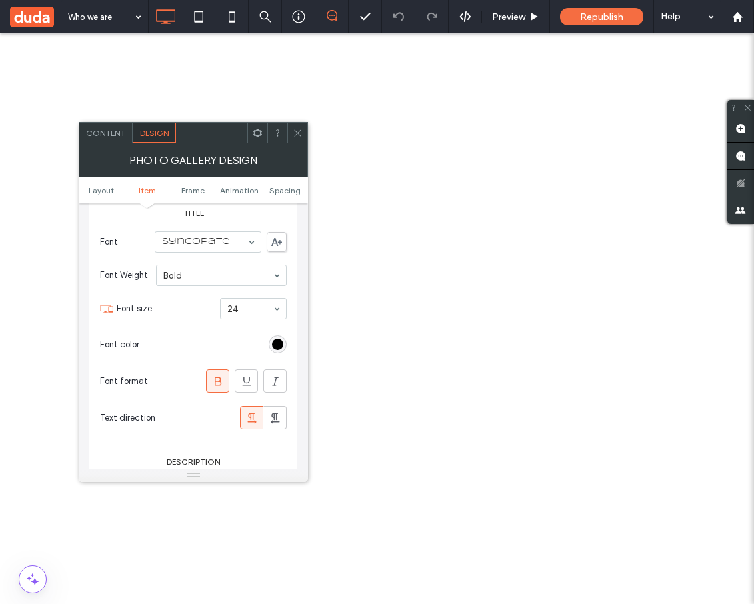
scroll to position [613, 0]
click at [281, 341] on div "rgb(0, 0, 0)" at bounding box center [277, 341] width 11 height 11
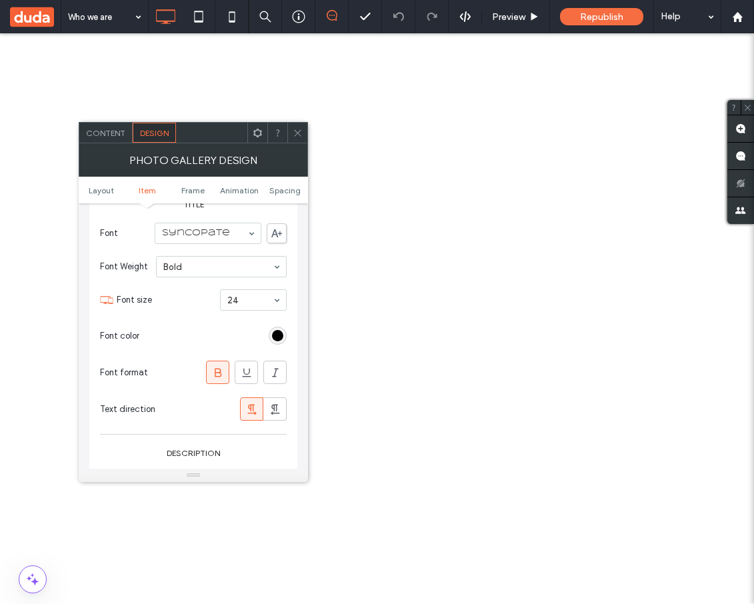
scroll to position [631, 0]
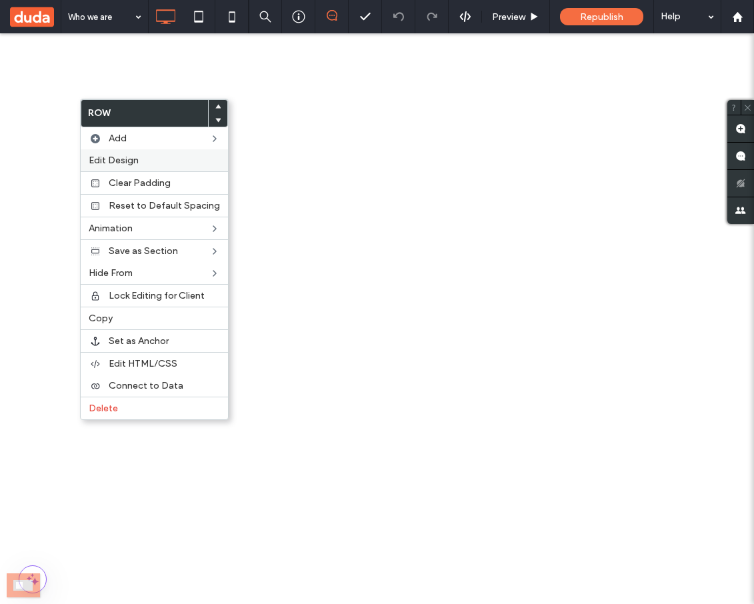
click at [104, 152] on div "Edit Design" at bounding box center [154, 160] width 147 height 22
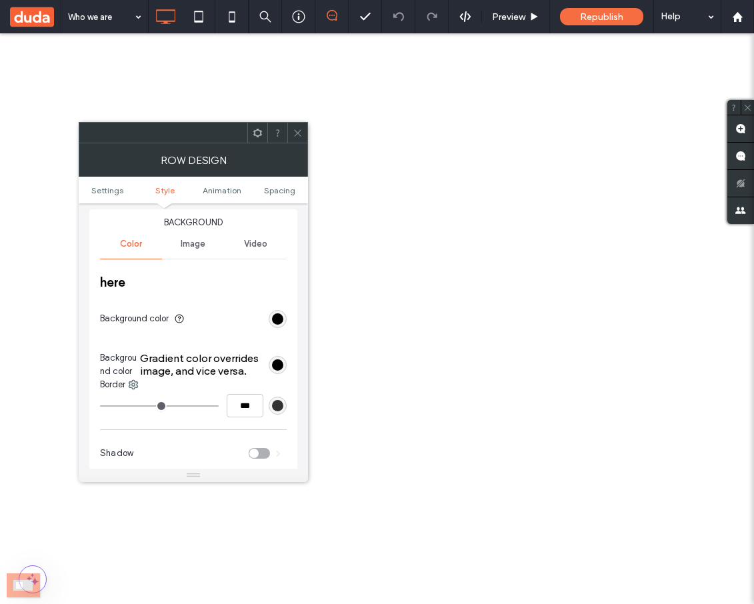
scroll to position [145, 0]
click at [274, 312] on div "rgb(0, 0, 0)" at bounding box center [277, 317] width 11 height 11
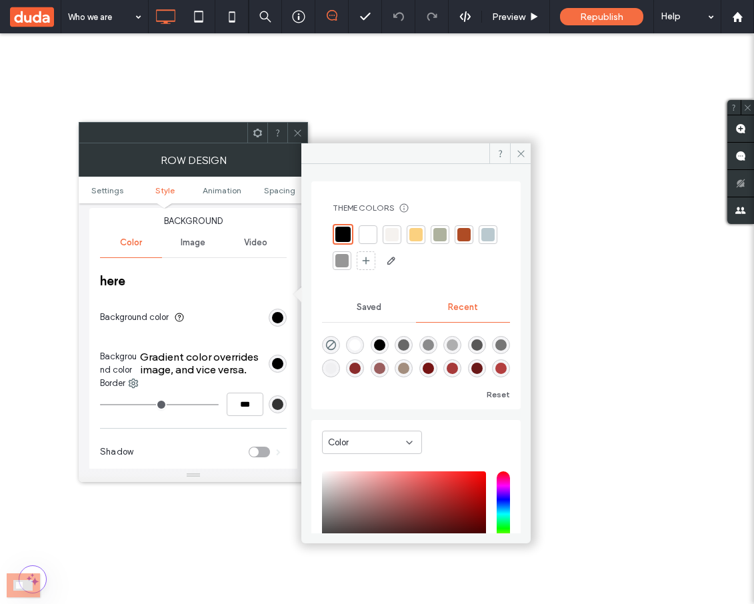
scroll to position [108, 0]
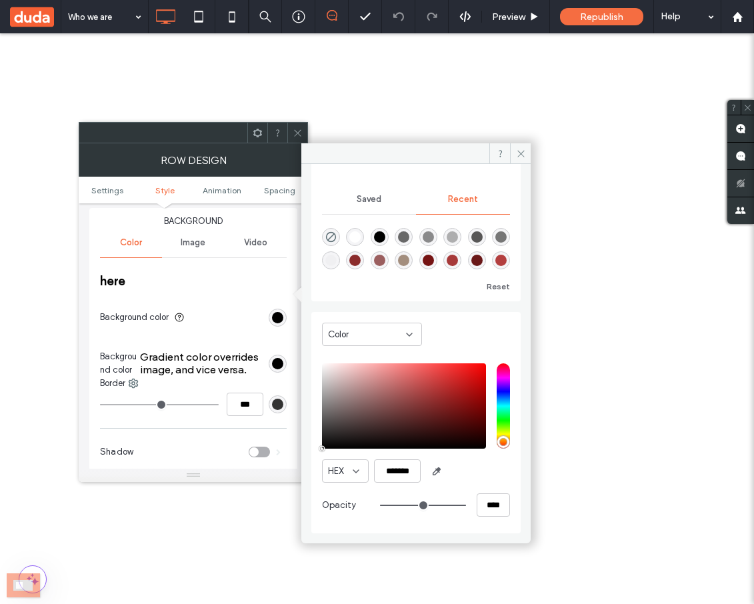
click at [276, 358] on div "rgb(0, 0, 0)" at bounding box center [277, 363] width 11 height 11
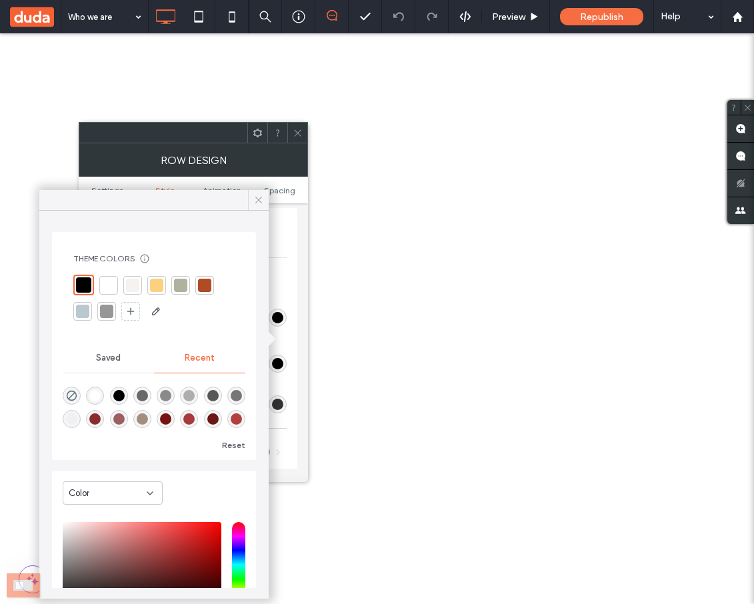
click at [262, 199] on icon at bounding box center [259, 200] width 12 height 12
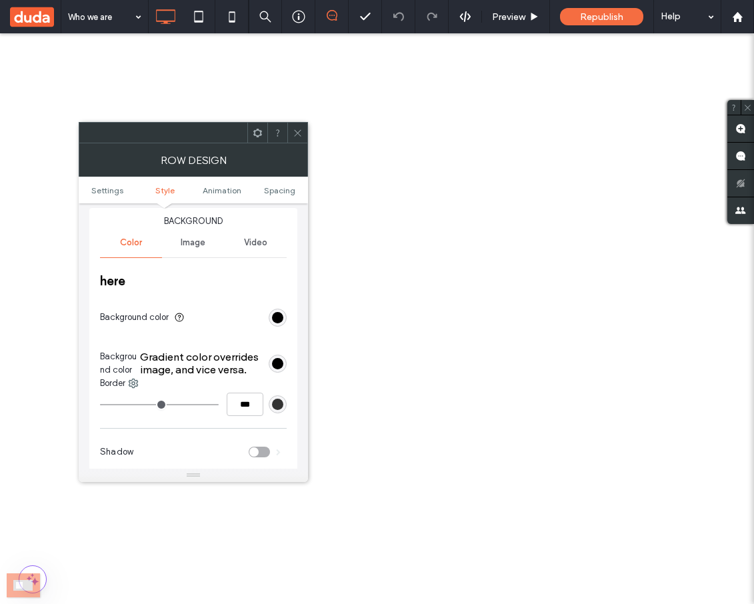
click at [279, 358] on div "rgb(0, 0, 0)" at bounding box center [277, 363] width 11 height 11
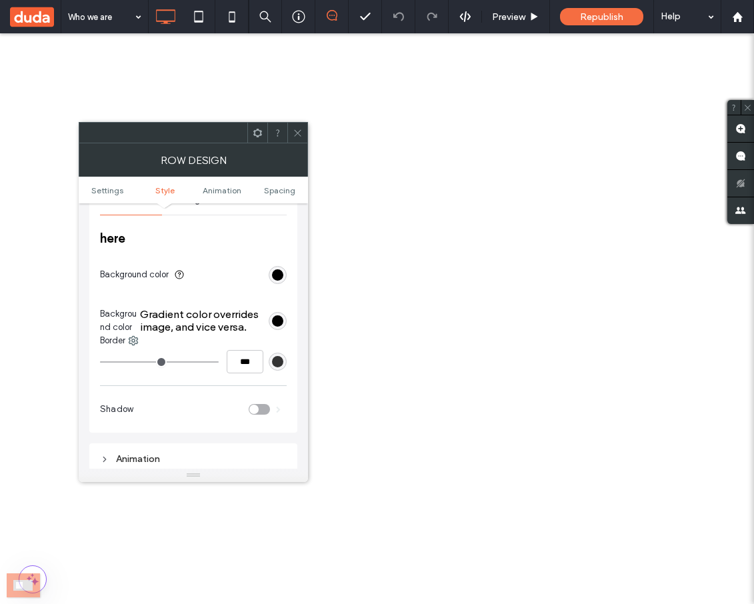
scroll to position [177, 0]
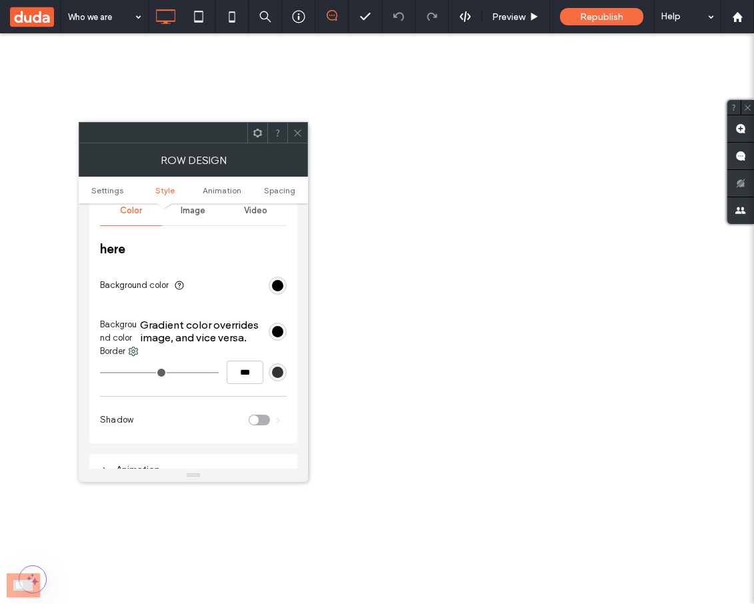
click at [277, 326] on div "rgb(0, 0, 0)" at bounding box center [277, 331] width 11 height 11
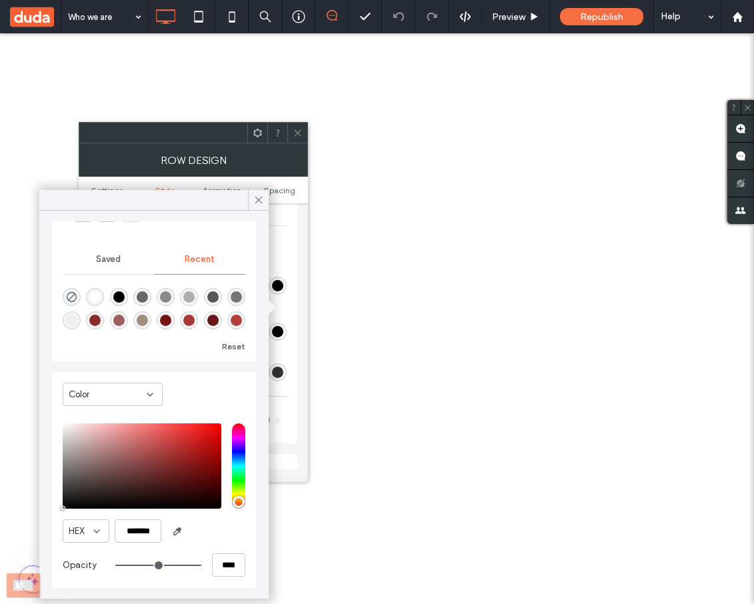
scroll to position [104, 0]
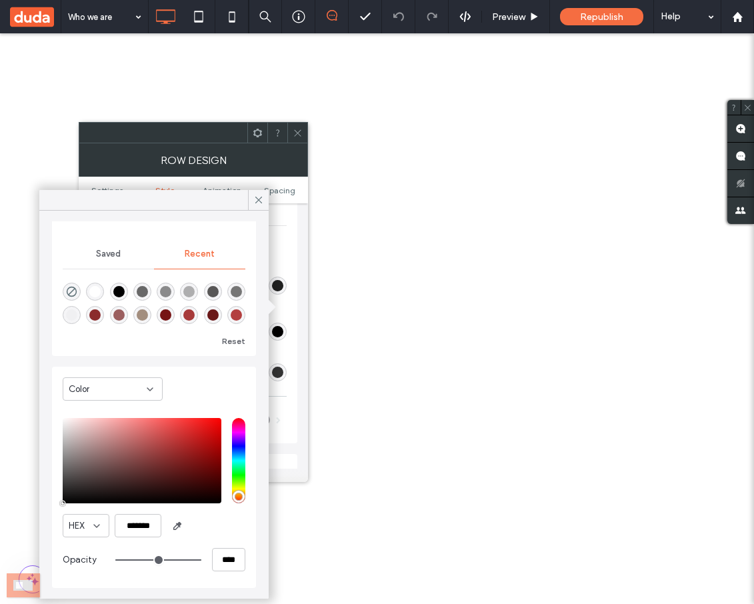
click at [278, 280] on div "rgb(0, 0, 0)" at bounding box center [277, 285] width 11 height 11
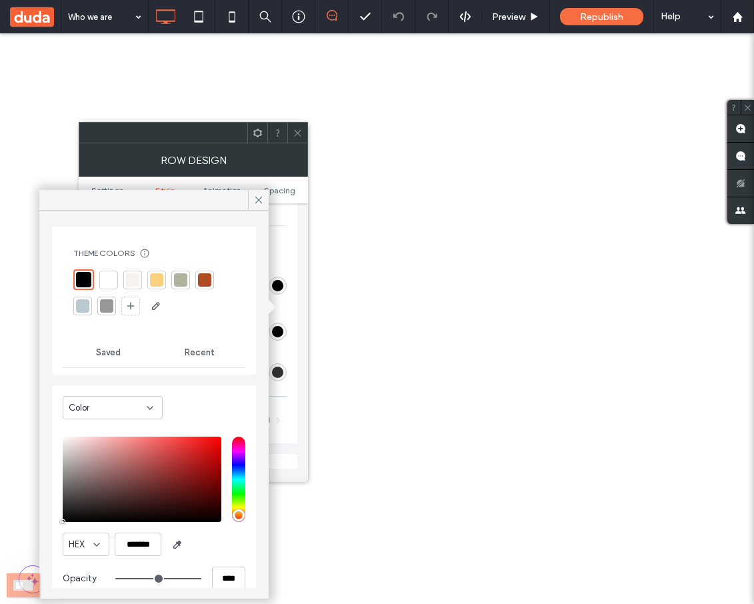
scroll to position [0, 0]
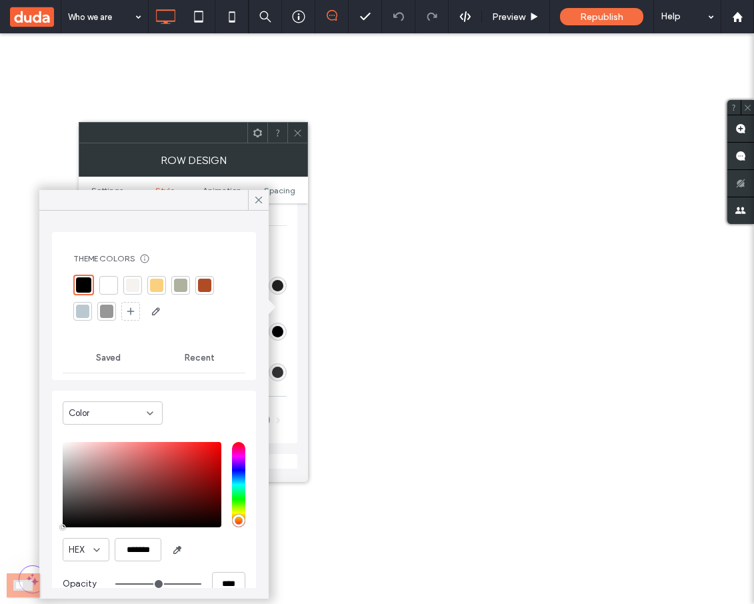
click at [278, 280] on div "rgb(0, 0, 0)" at bounding box center [277, 285] width 11 height 11
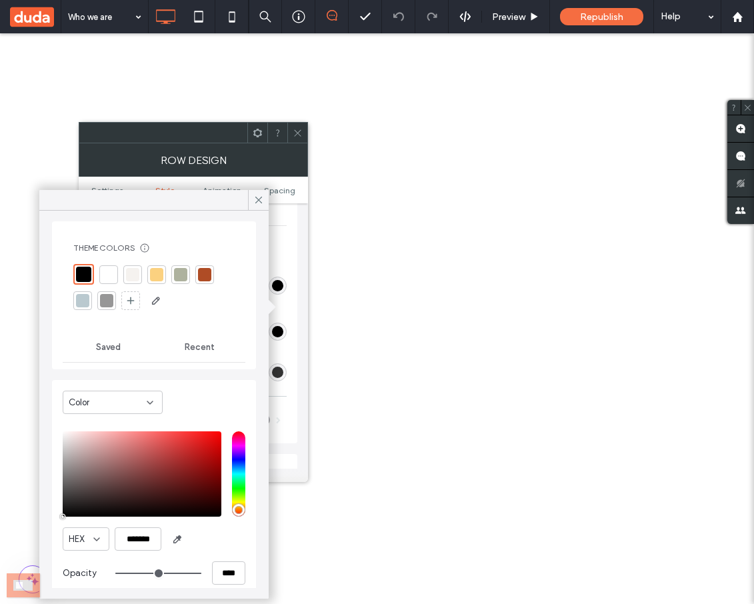
scroll to position [24, 0]
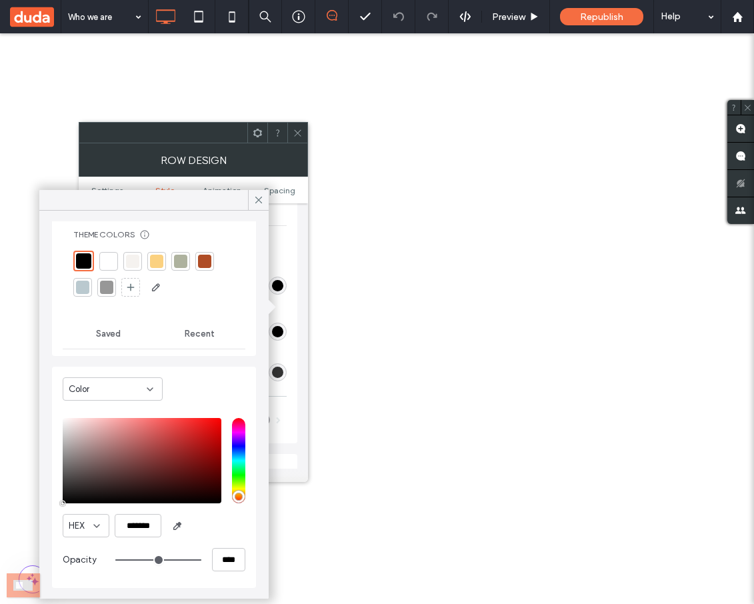
click at [294, 243] on div "Background Color Image Video here Background color Background color Gradient co…" at bounding box center [193, 309] width 208 height 267
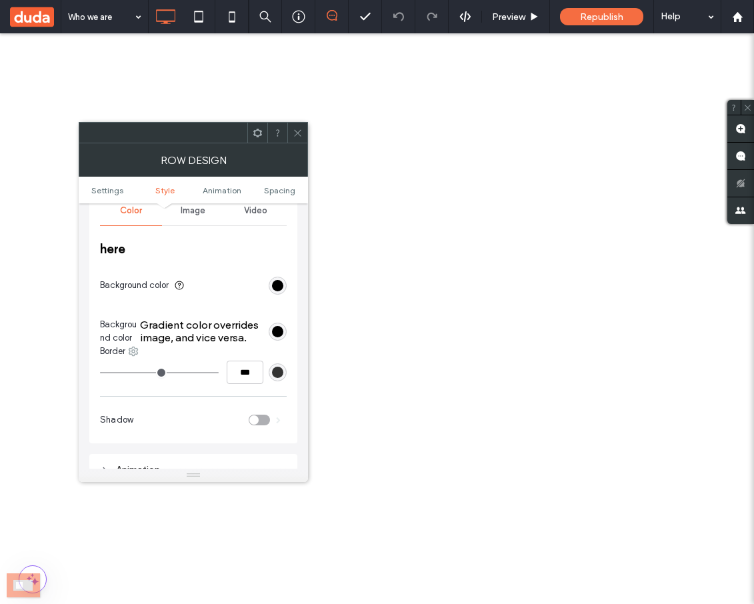
click at [135, 347] on use at bounding box center [133, 351] width 9 height 9
click at [181, 280] on div "here Background color Background color Gradient color overrides image, and vice…" at bounding box center [193, 293] width 187 height 104
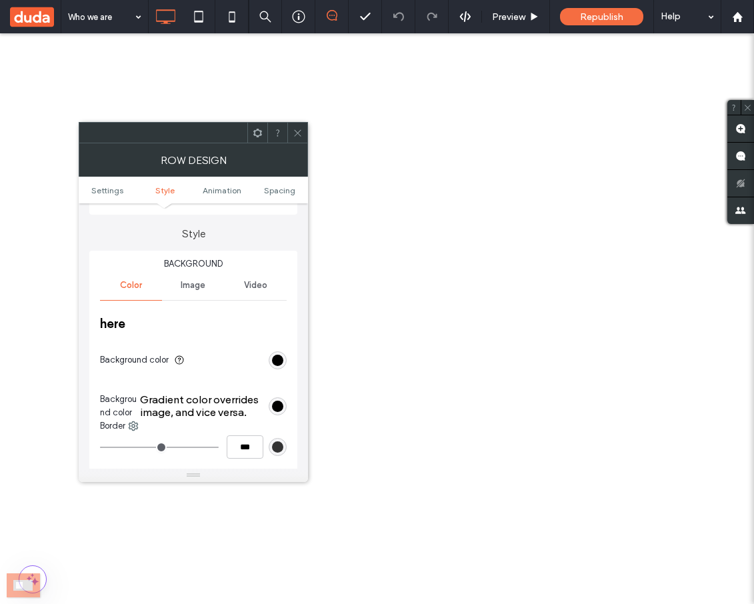
scroll to position [79, 0]
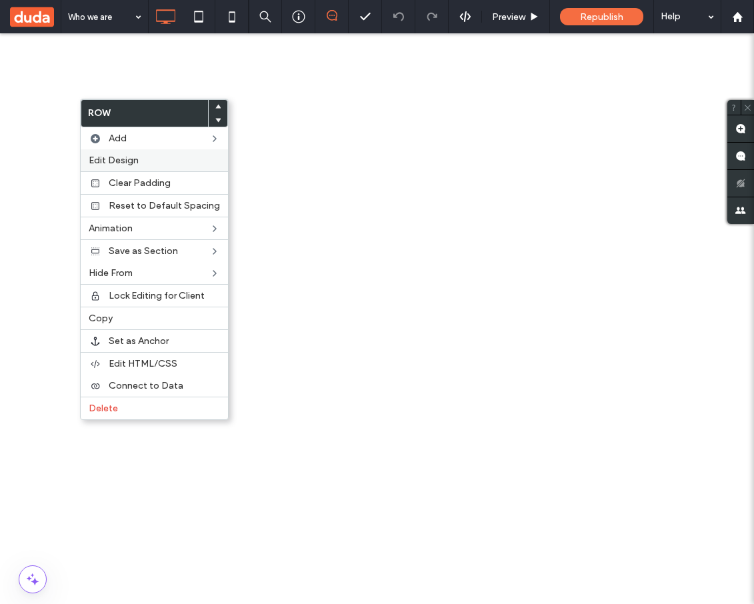
click at [121, 156] on span "Edit Design" at bounding box center [114, 160] width 50 height 11
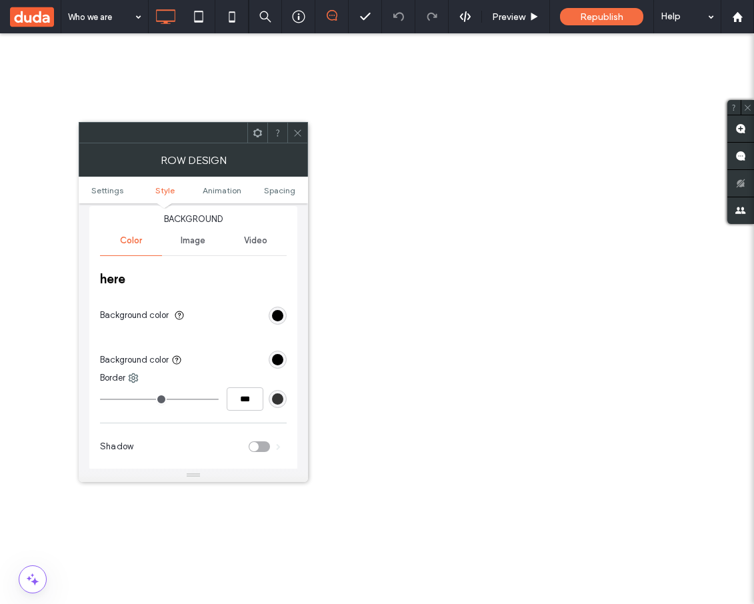
scroll to position [149, 0]
click at [277, 308] on div "rgb(0, 0, 0)" at bounding box center [277, 313] width 11 height 11
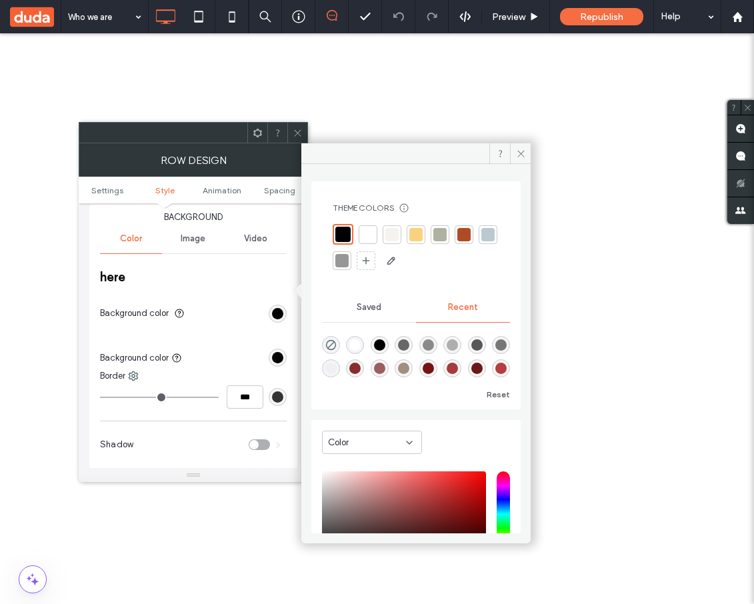
scroll to position [108, 0]
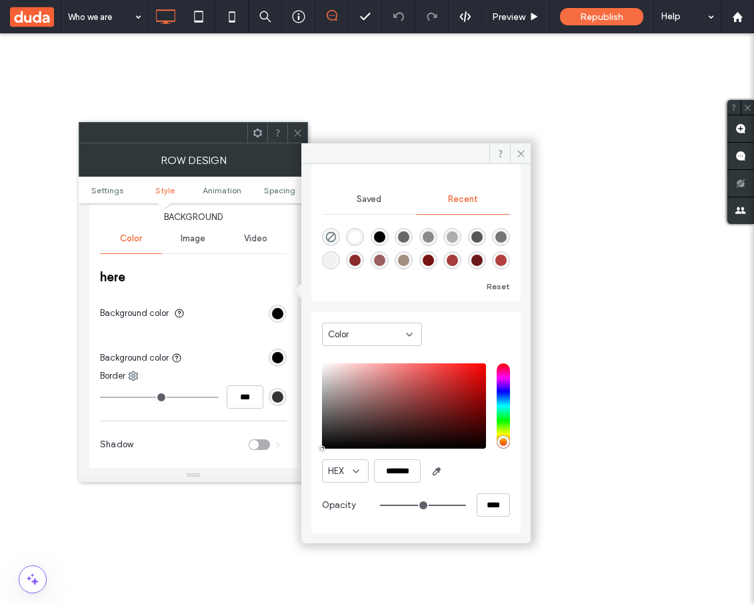
click at [278, 352] on div "rgb(0, 0, 0)" at bounding box center [277, 357] width 11 height 11
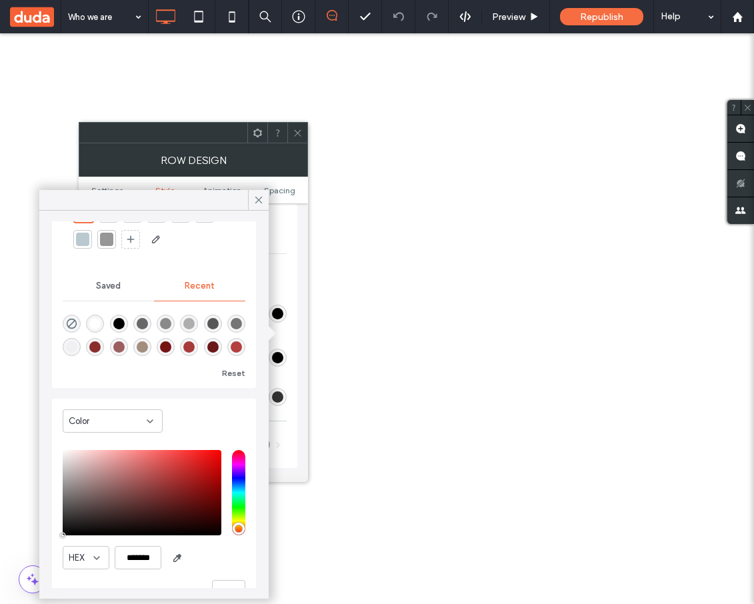
scroll to position [95, 0]
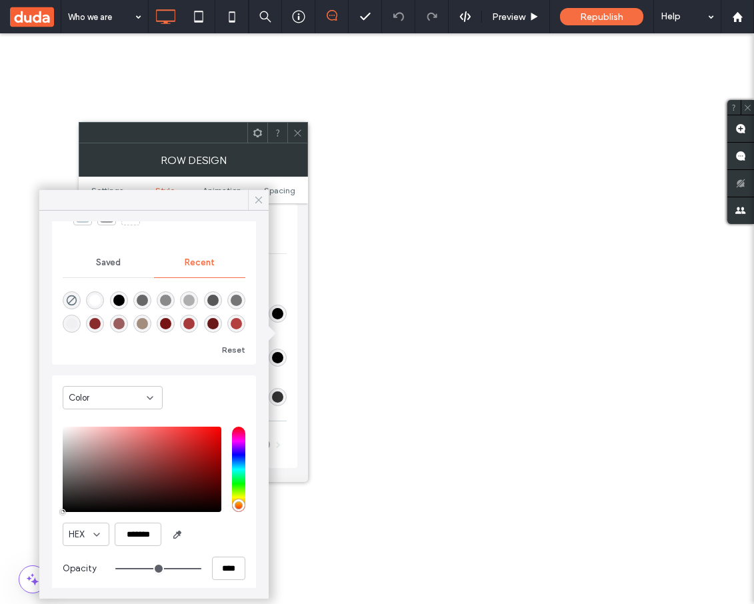
click at [261, 201] on use at bounding box center [258, 200] width 7 height 7
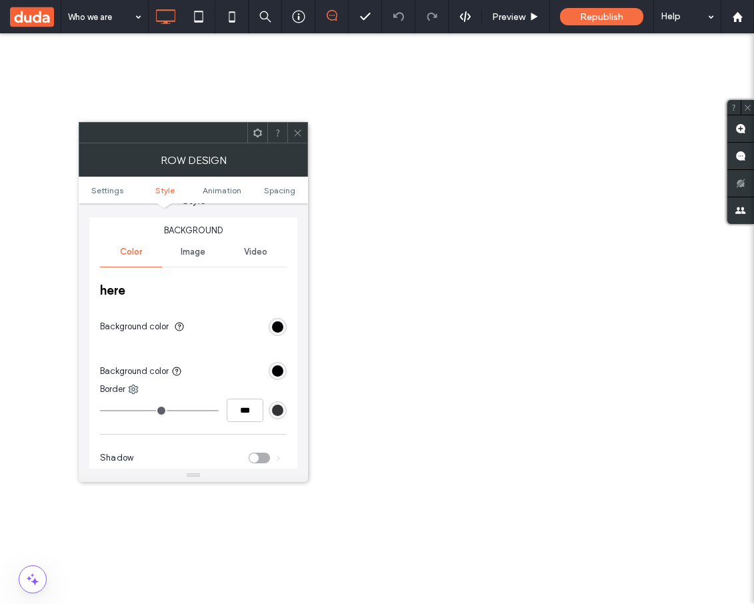
scroll to position [143, 0]
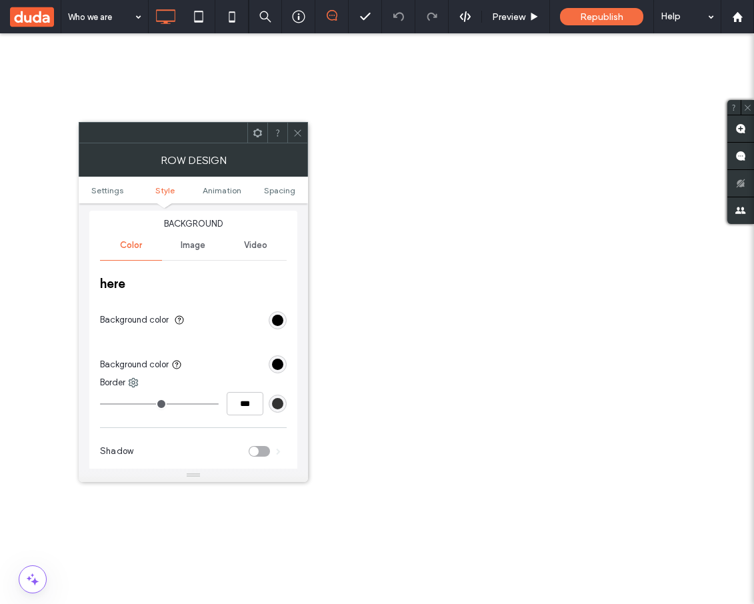
click at [193, 251] on span "Image" at bounding box center [193, 245] width 25 height 11
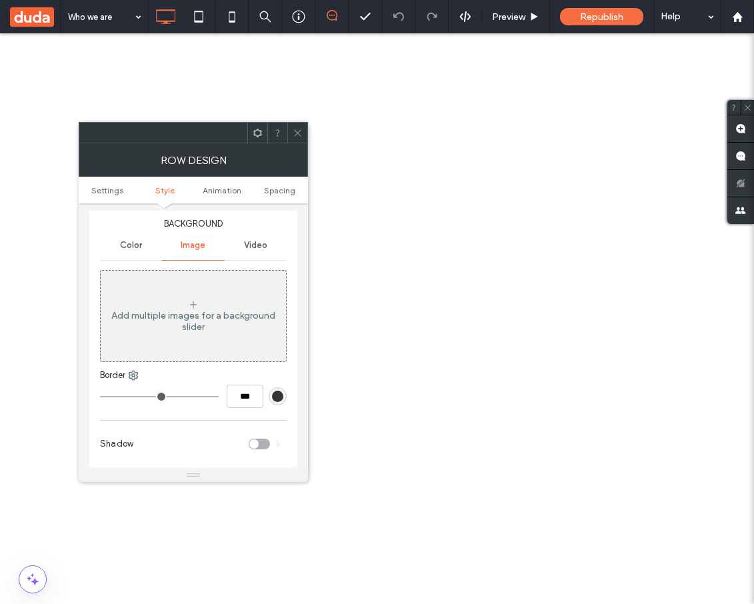
click at [179, 318] on div "Add multiple images for a background slider" at bounding box center [193, 321] width 185 height 23
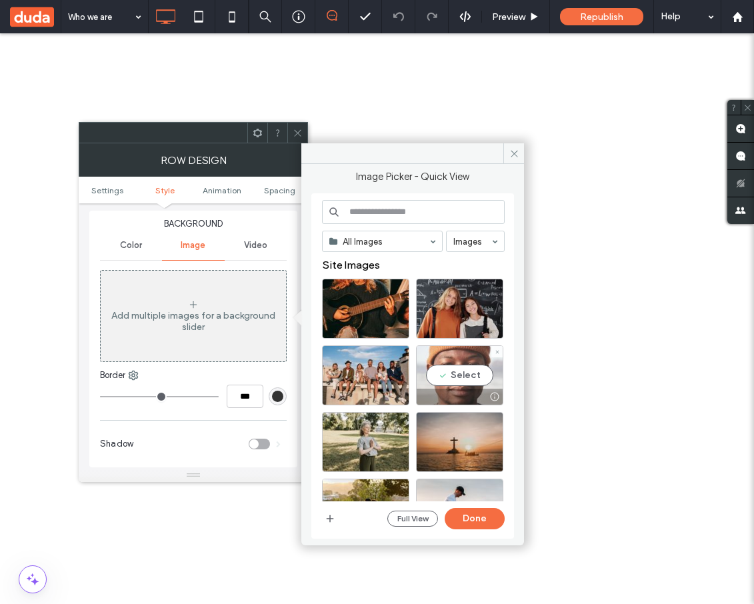
click at [463, 377] on div "Select" at bounding box center [459, 375] width 87 height 60
click at [474, 519] on button "Done" at bounding box center [475, 518] width 60 height 21
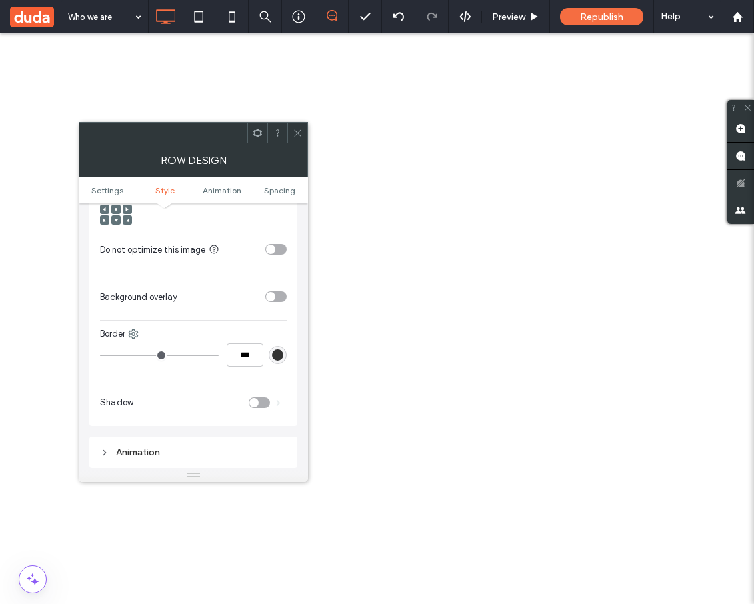
scroll to position [573, 0]
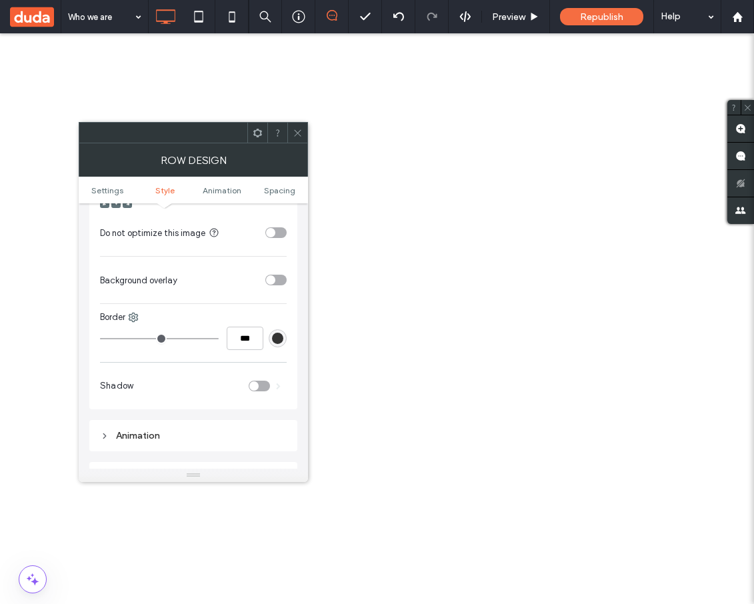
click at [275, 283] on div "toggle" at bounding box center [270, 279] width 9 height 9
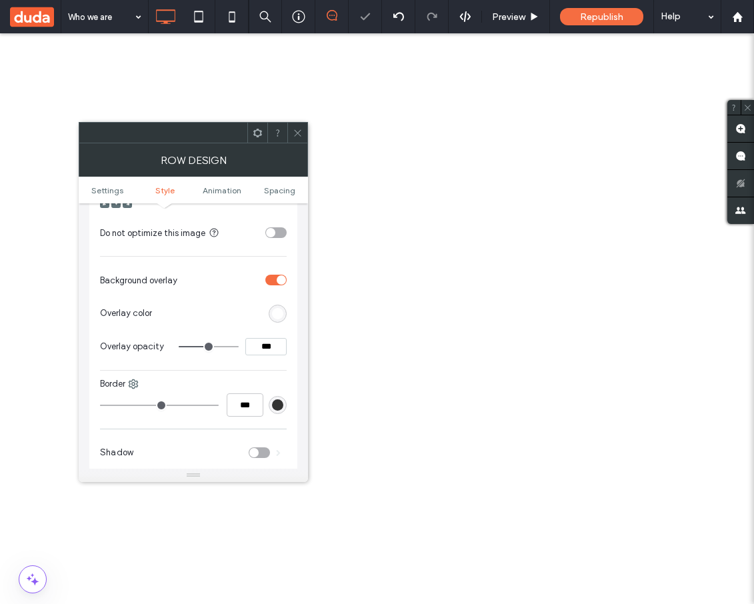
click at [272, 315] on div "rgb(255,255,255)" at bounding box center [277, 313] width 11 height 11
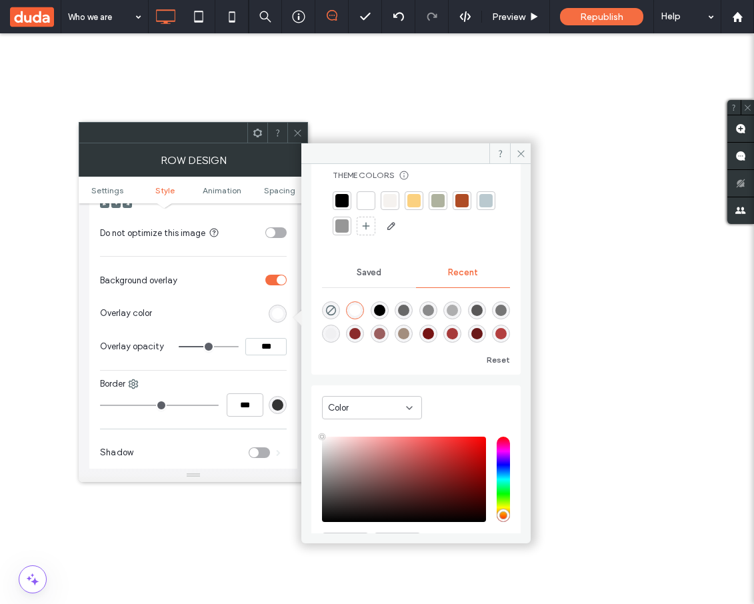
scroll to position [35, 0]
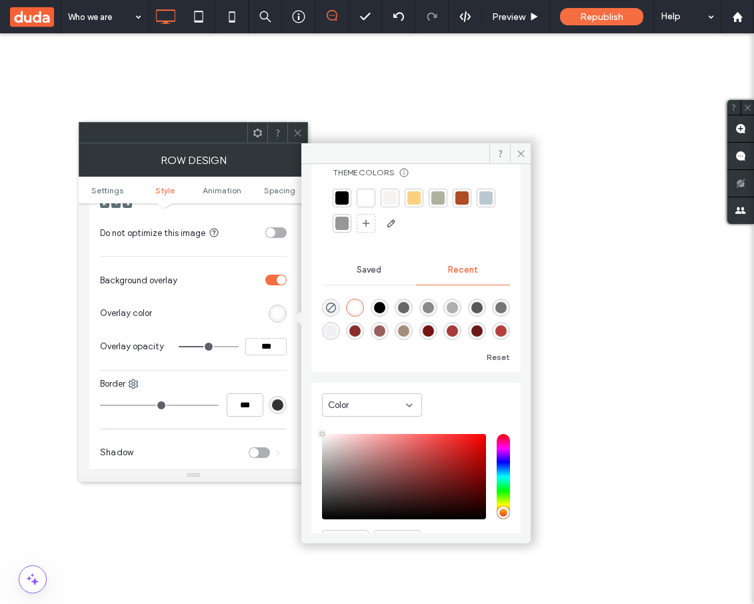
click at [399, 413] on div "Color" at bounding box center [372, 404] width 100 height 23
click at [470, 378] on div "Theme Colors Save time with Theme Colors Create a color palette to instantly ad…" at bounding box center [415, 358] width 209 height 424
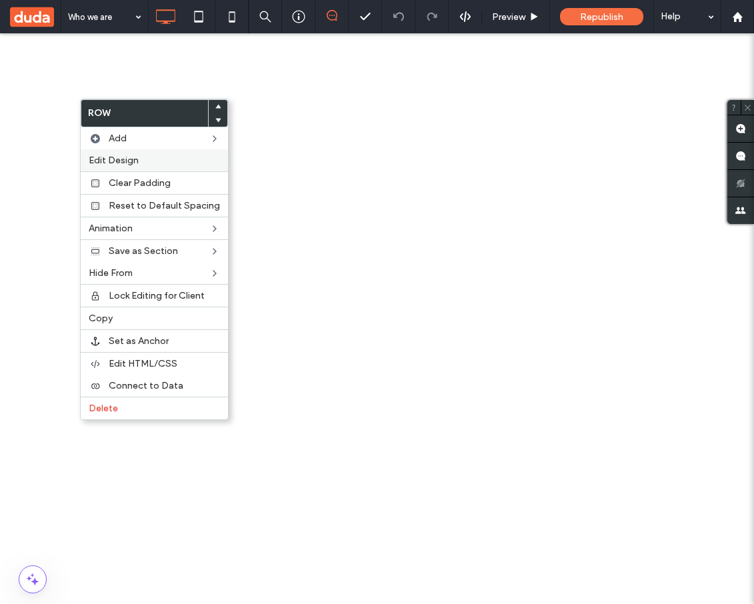
click at [126, 152] on div "Edit Design" at bounding box center [154, 160] width 147 height 22
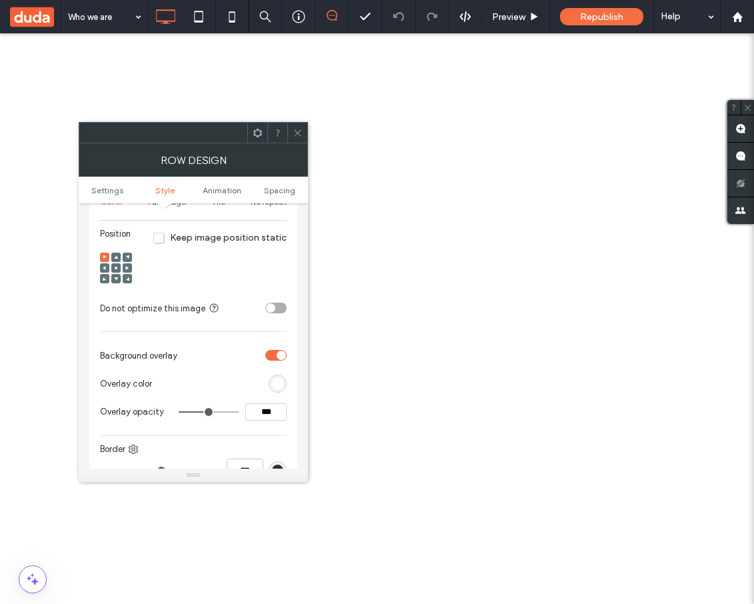
scroll to position [519, 0]
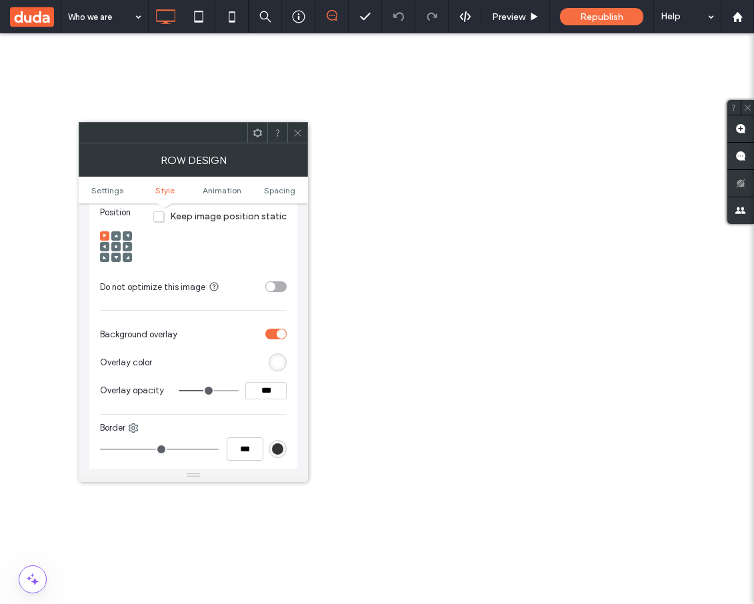
click at [284, 365] on div "rgb(255, 255, 255)" at bounding box center [278, 362] width 18 height 18
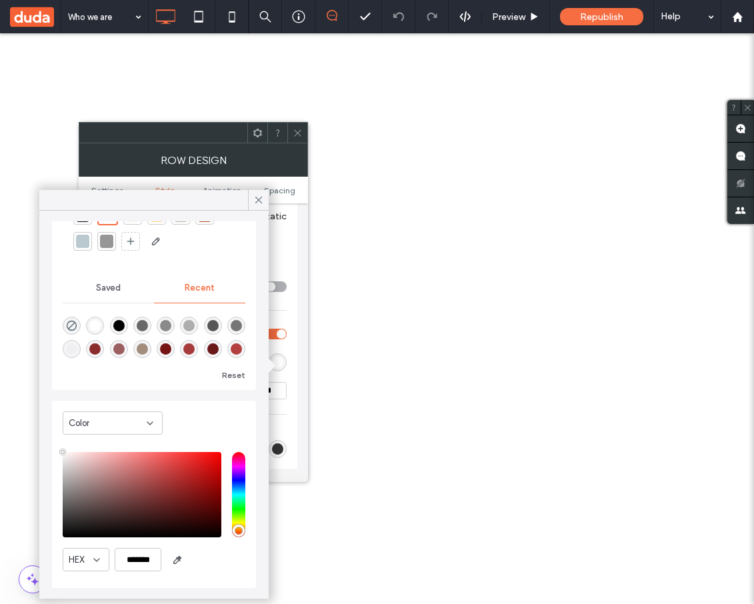
scroll to position [57, 0]
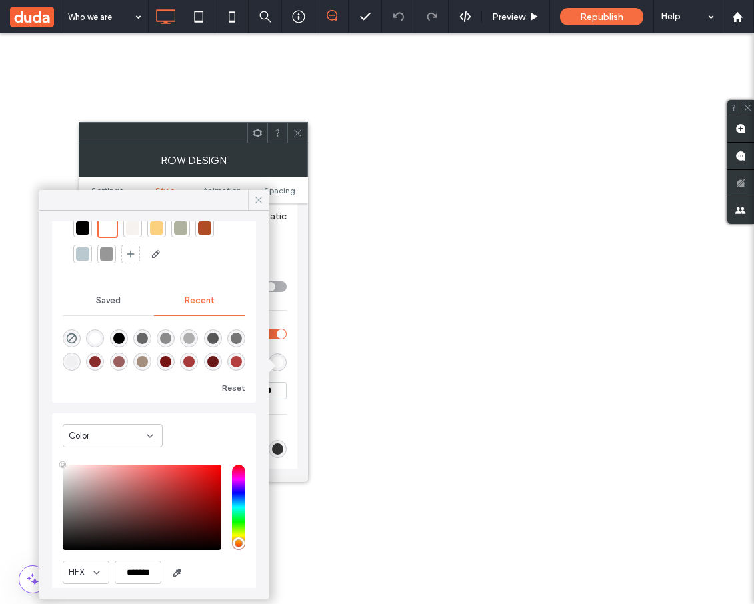
click at [257, 201] on use at bounding box center [258, 200] width 7 height 7
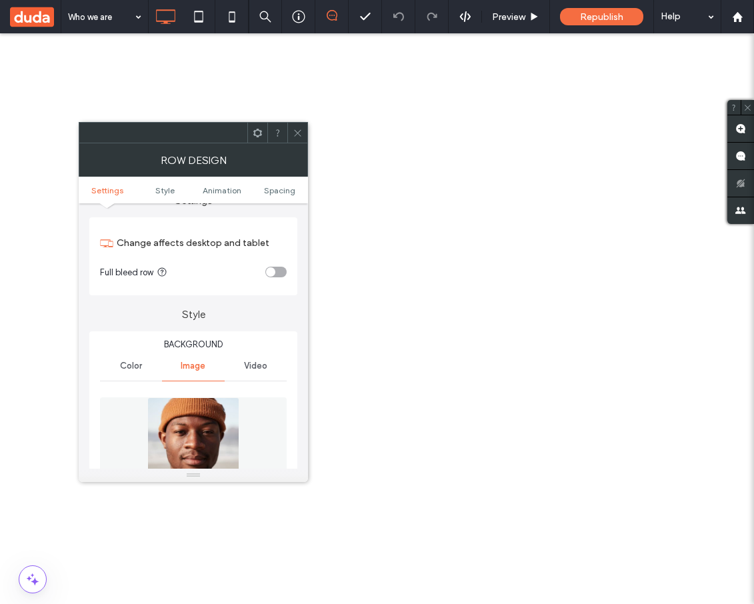
scroll to position [0, 0]
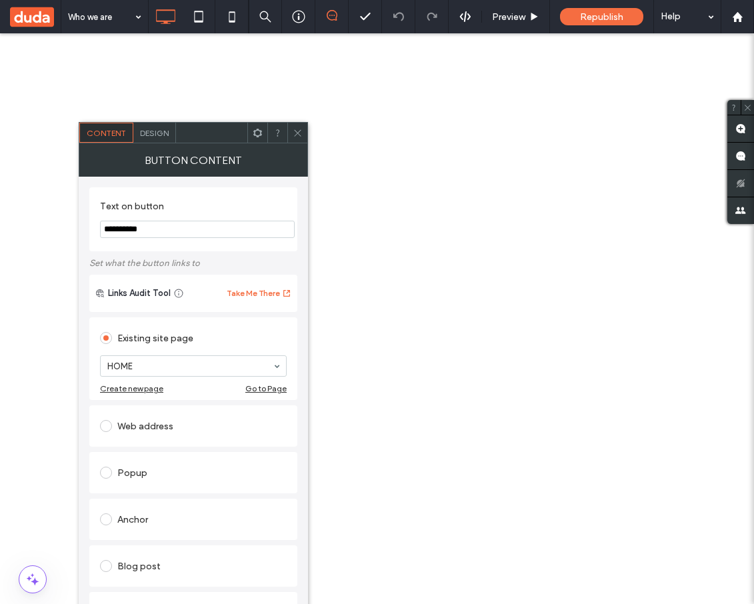
click at [160, 135] on span "Design" at bounding box center [154, 133] width 29 height 10
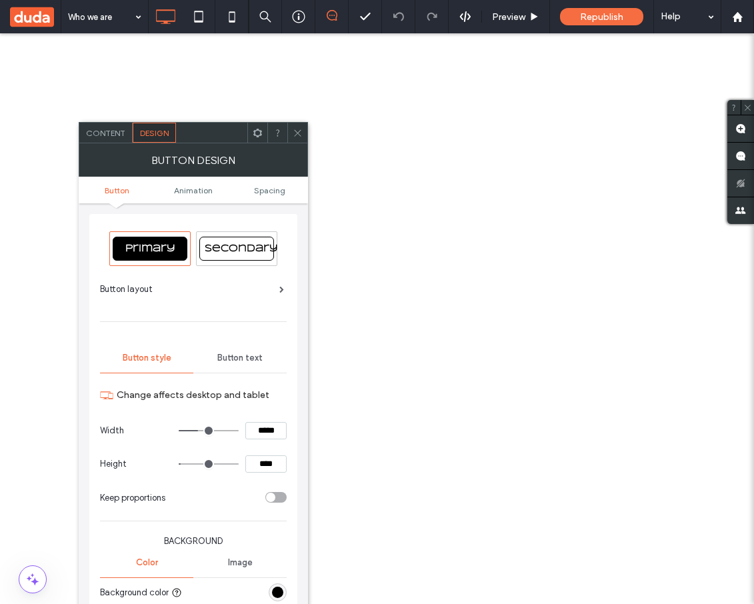
click at [231, 358] on span "Button text" at bounding box center [239, 358] width 45 height 11
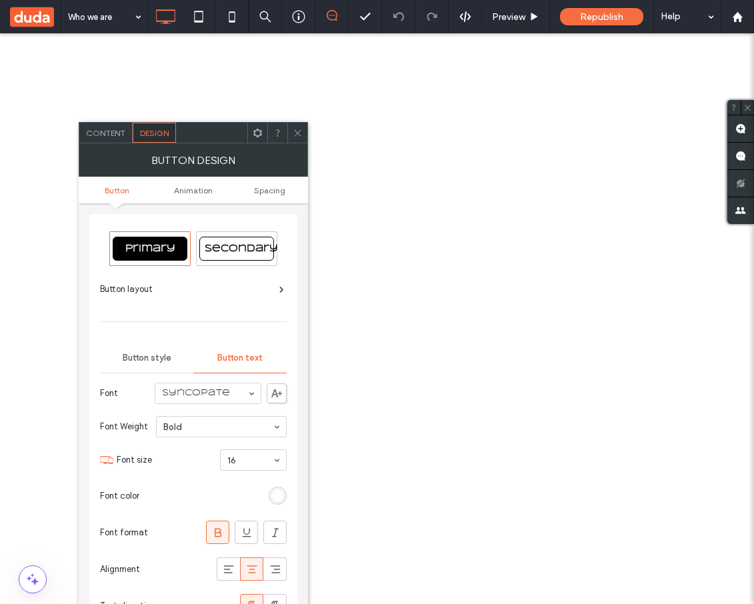
click at [281, 498] on div "rgb(255, 255, 255)" at bounding box center [277, 495] width 11 height 11
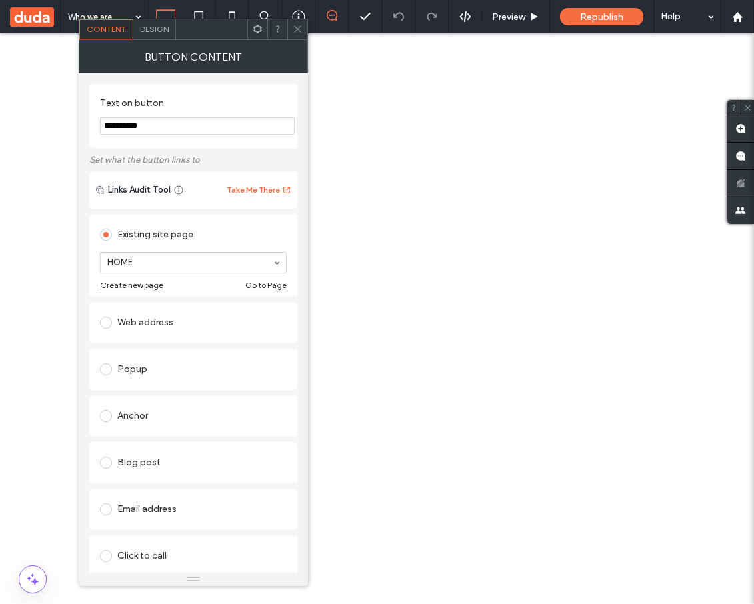
click at [147, 24] on span "Design" at bounding box center [154, 29] width 29 height 10
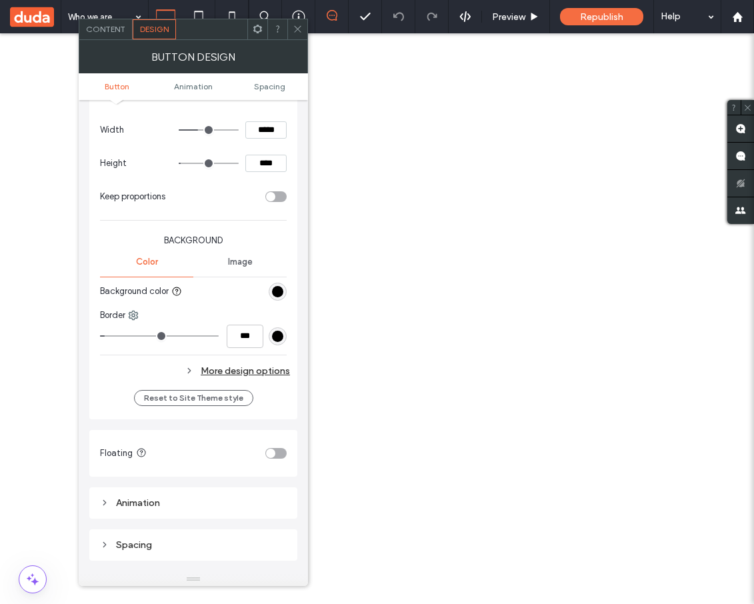
scroll to position [214, 0]
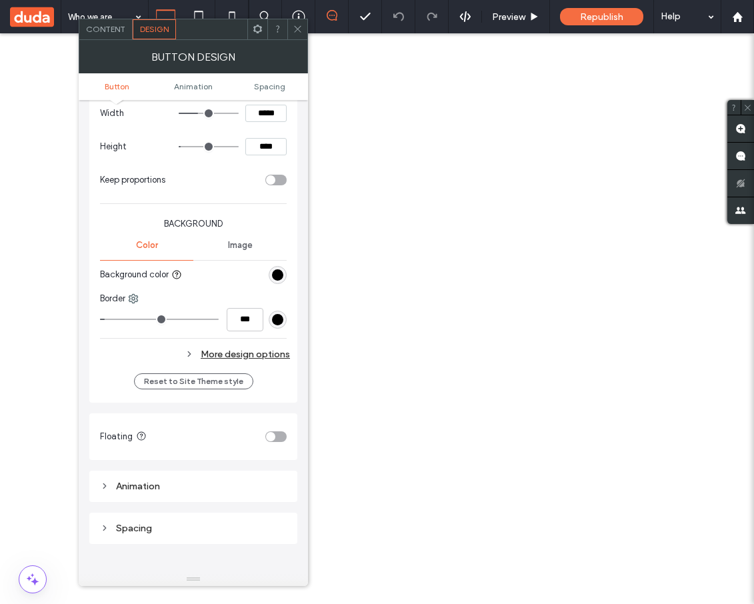
click at [236, 250] on span "Image" at bounding box center [240, 245] width 25 height 11
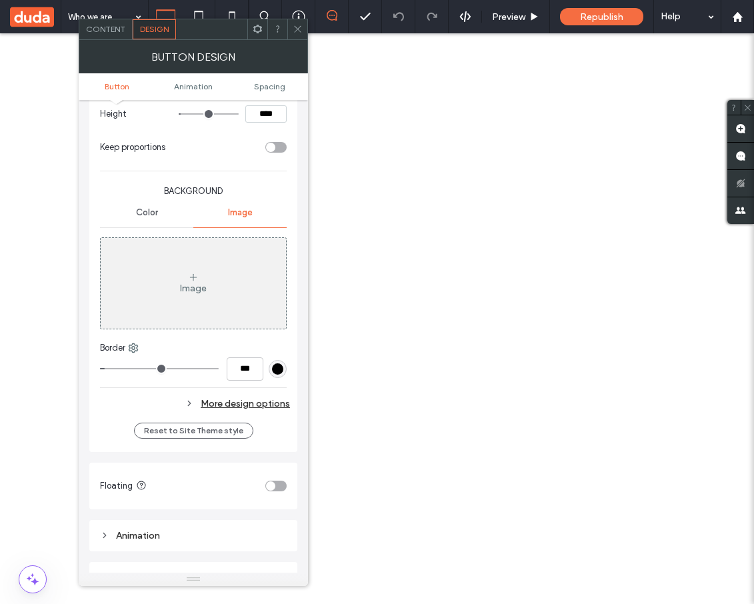
scroll to position [248, 0]
click at [145, 213] on span "Color" at bounding box center [147, 211] width 22 height 11
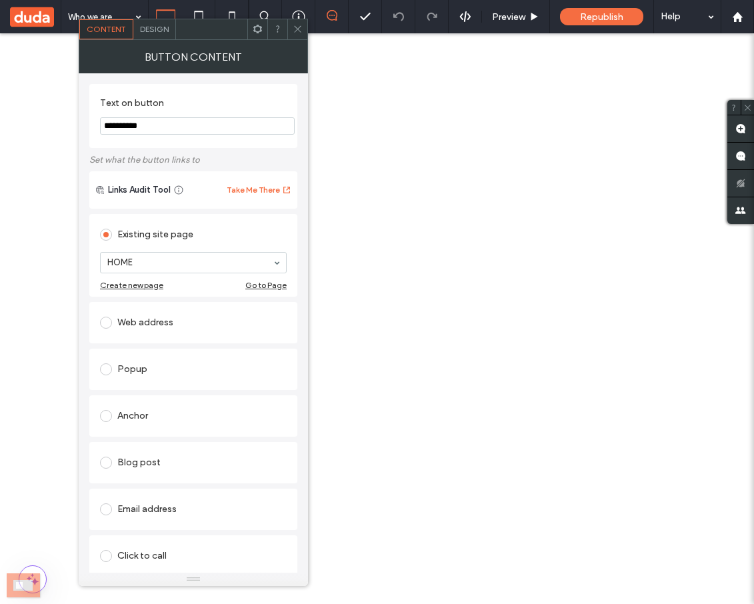
click at [153, 29] on span "Design" at bounding box center [154, 29] width 29 height 10
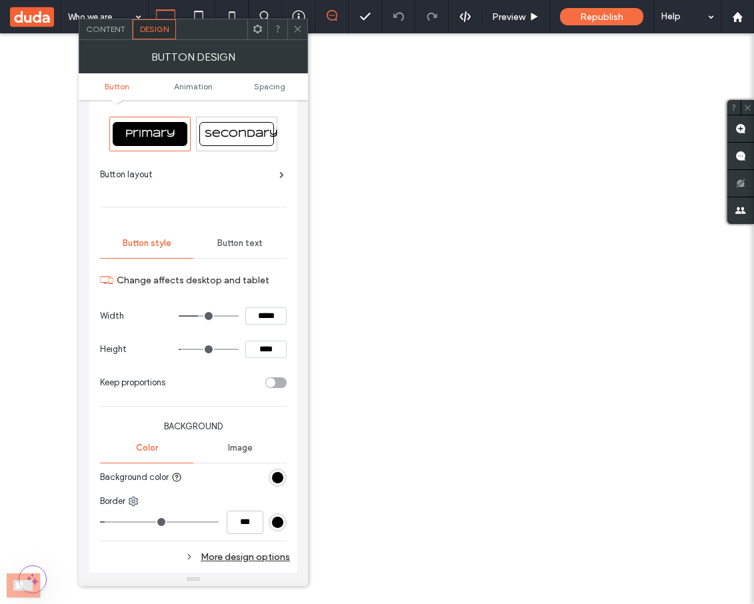
scroll to position [13, 0]
click at [239, 245] on span "Button text" at bounding box center [239, 242] width 45 height 11
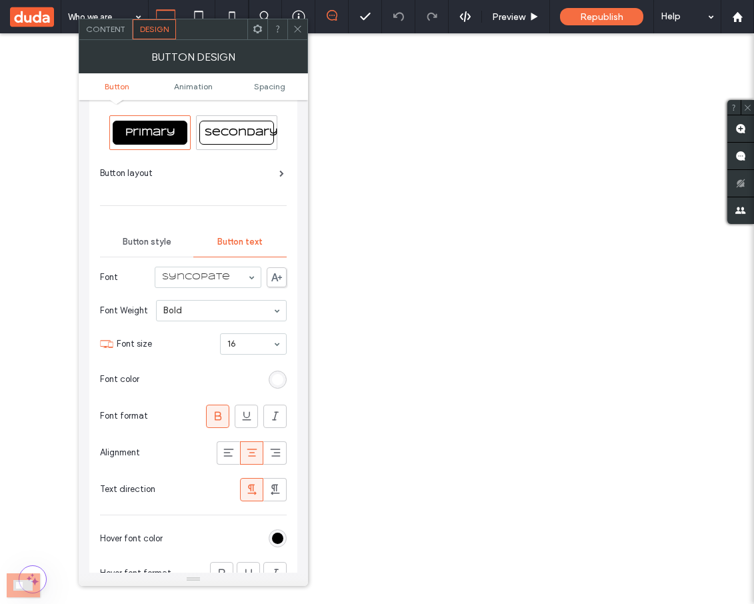
click at [163, 239] on span "Button style" at bounding box center [147, 242] width 49 height 11
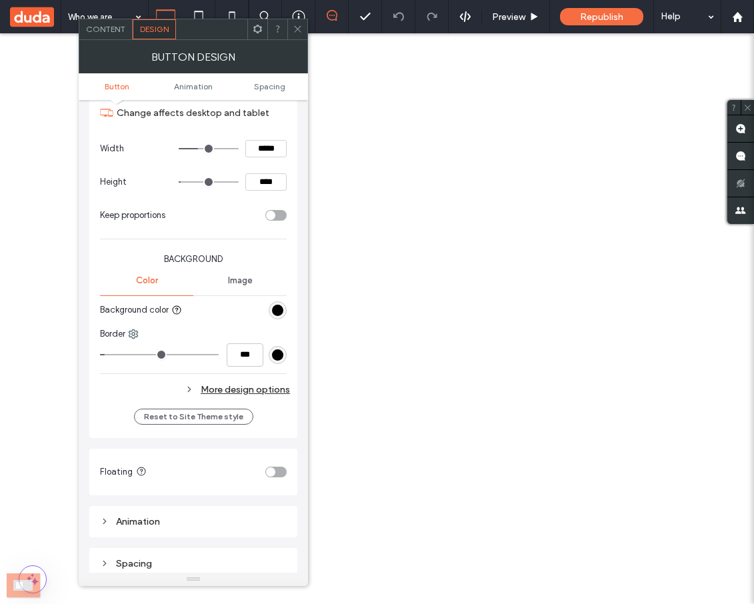
scroll to position [185, 0]
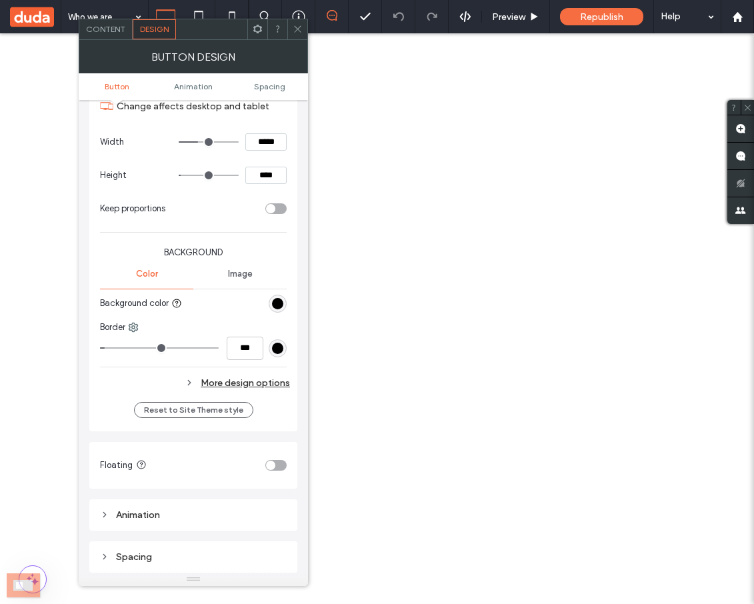
click at [237, 274] on span "Image" at bounding box center [240, 274] width 25 height 11
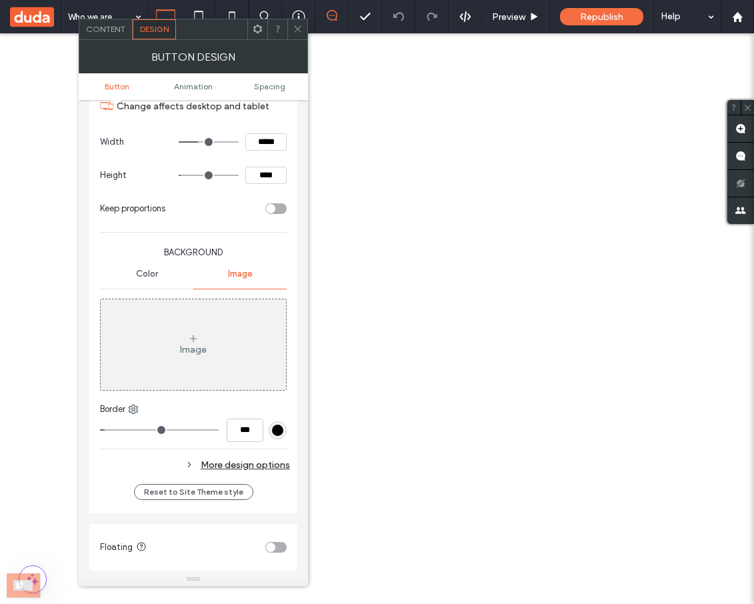
click at [177, 343] on div "Image" at bounding box center [193, 345] width 185 height 88
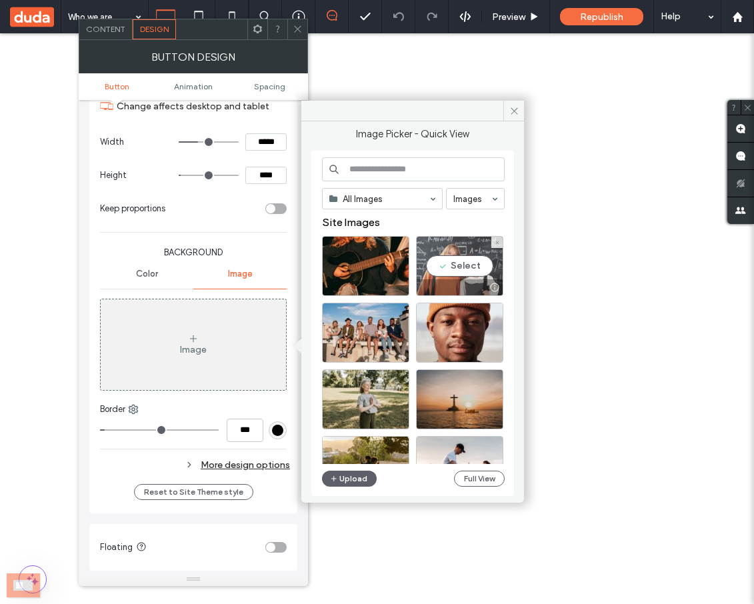
click at [465, 271] on div "Select" at bounding box center [459, 266] width 87 height 60
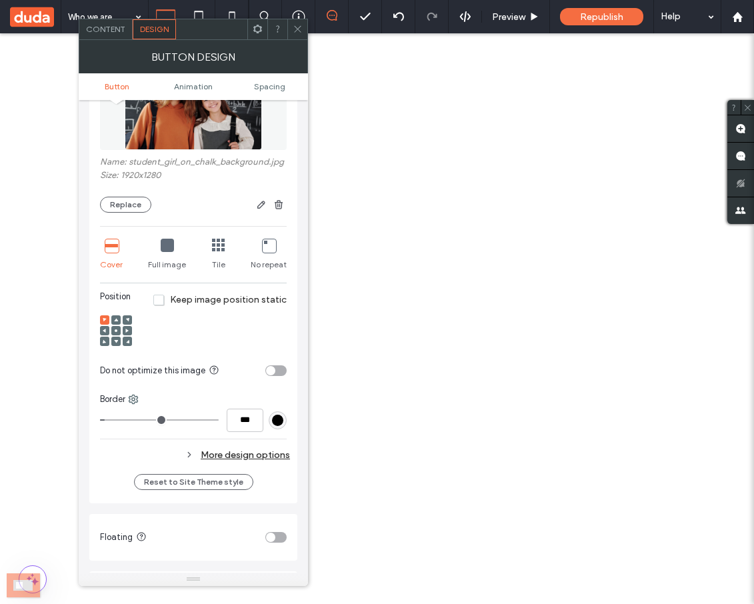
scroll to position [434, 0]
click at [224, 455] on div "More design options" at bounding box center [195, 454] width 190 height 18
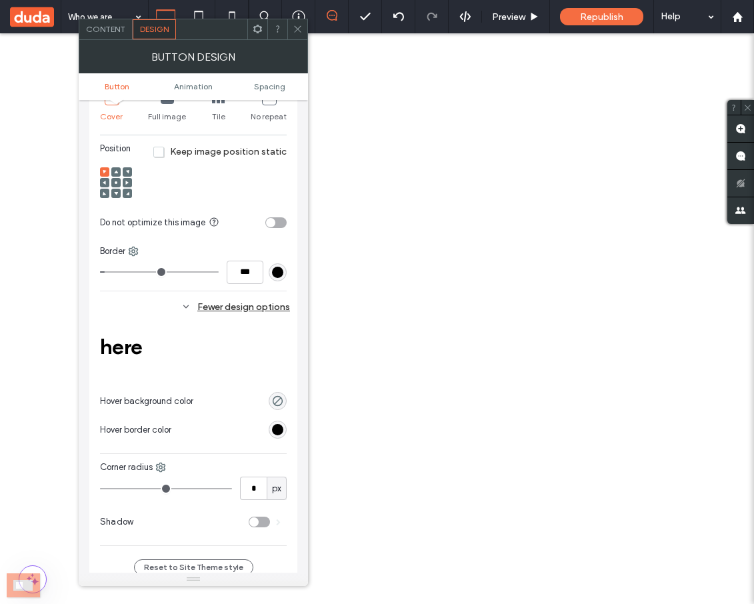
scroll to position [583, 0]
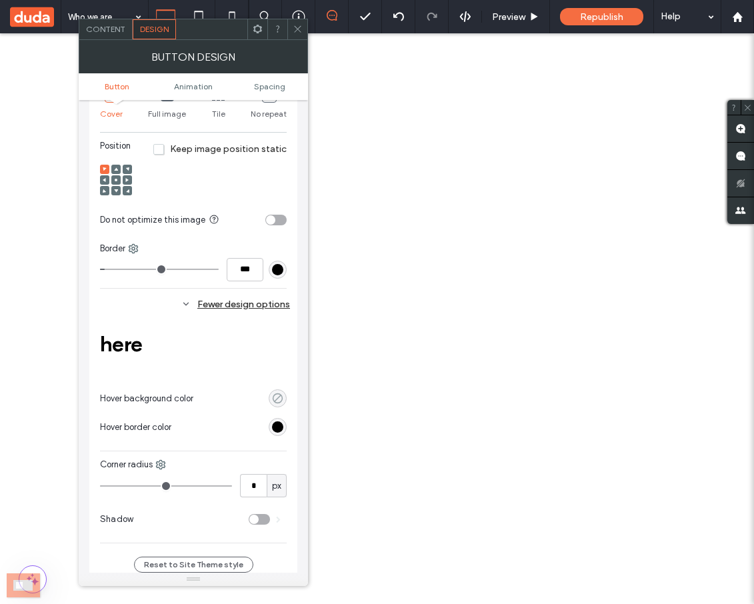
click at [276, 393] on icon "rgba(0, 0, 0, 0)" at bounding box center [277, 398] width 11 height 11
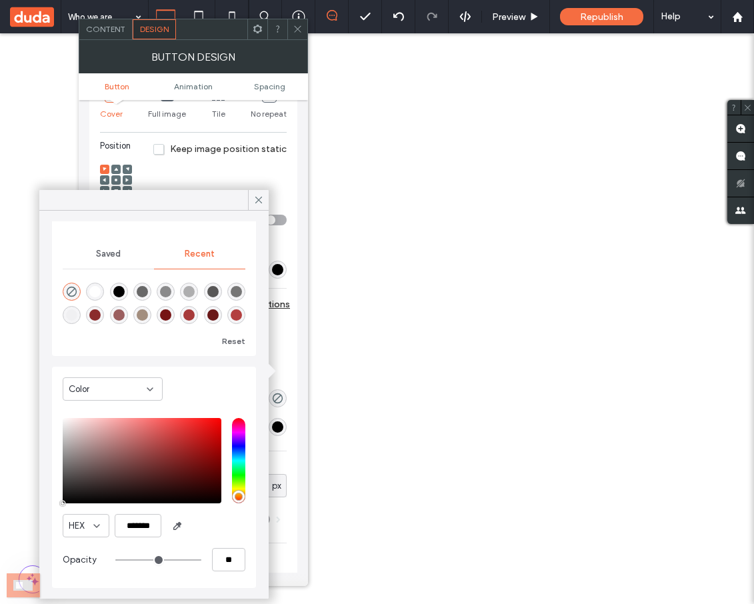
scroll to position [0, 0]
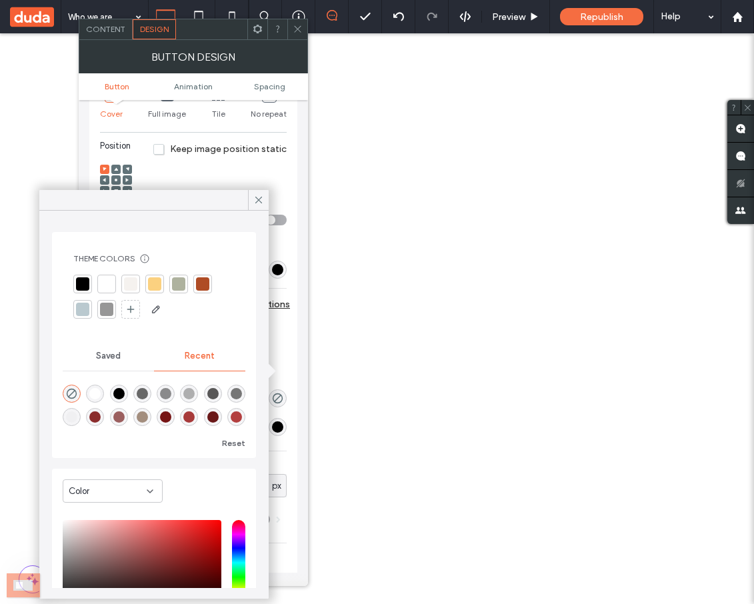
click at [155, 283] on div at bounding box center [154, 283] width 13 height 13
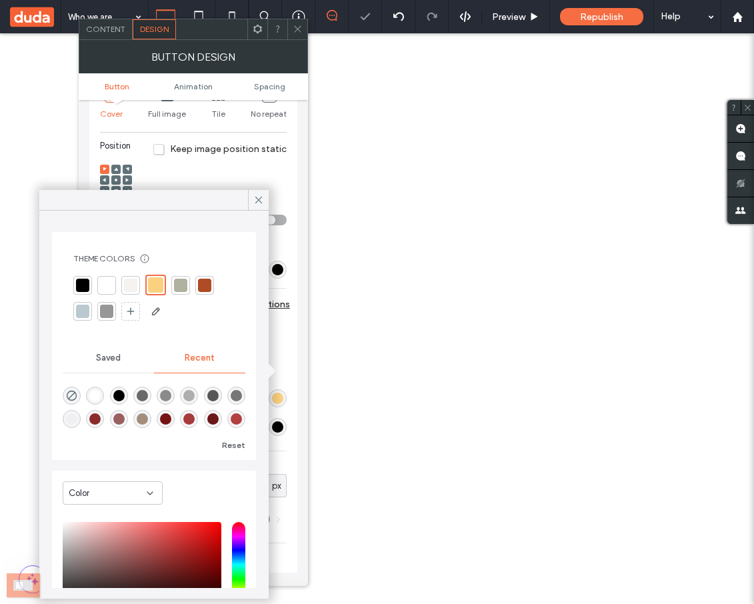
click at [257, 204] on icon at bounding box center [259, 200] width 12 height 12
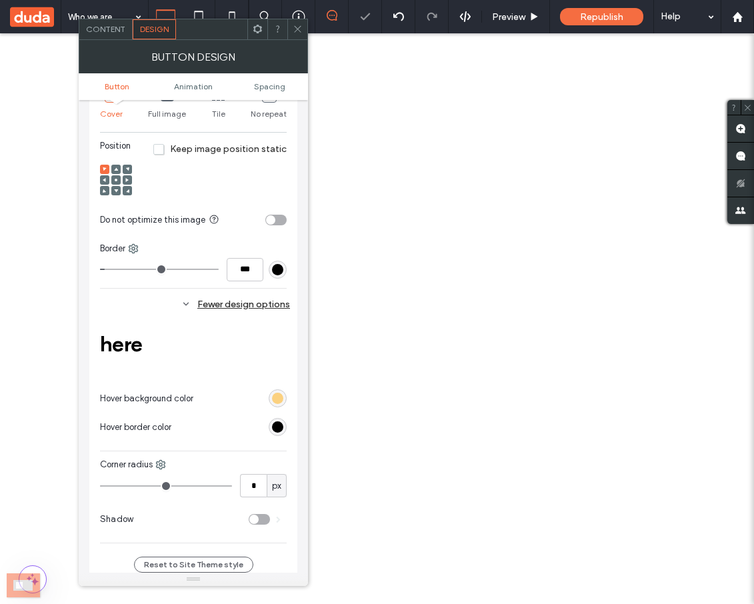
click at [275, 393] on div "rgba(251, 209, 128, 1)" at bounding box center [277, 398] width 11 height 11
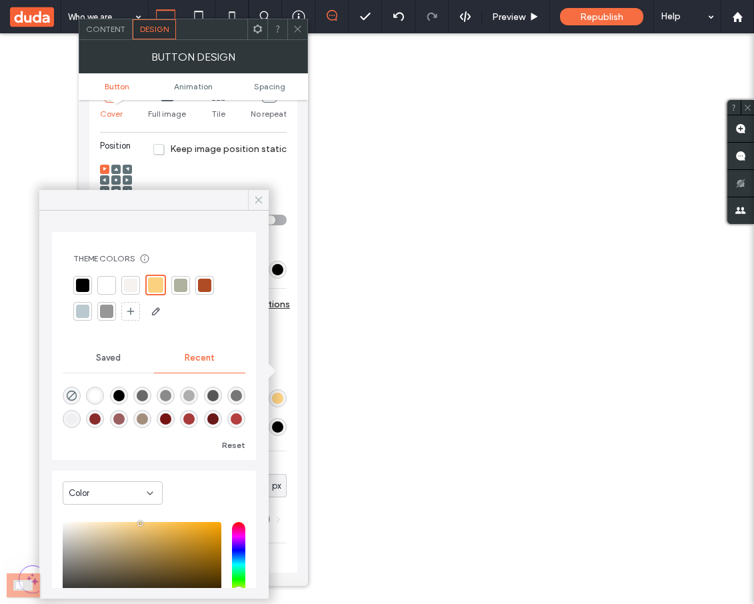
click at [258, 204] on icon at bounding box center [259, 200] width 12 height 12
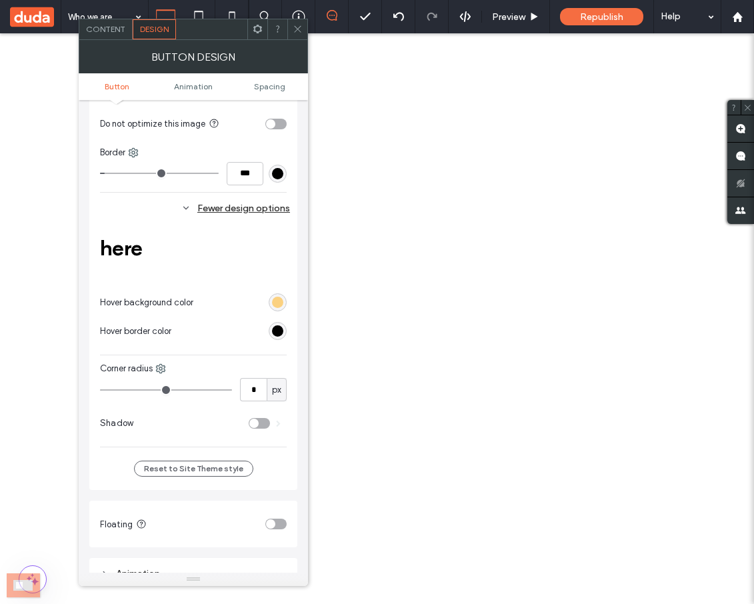
scroll to position [658, 0]
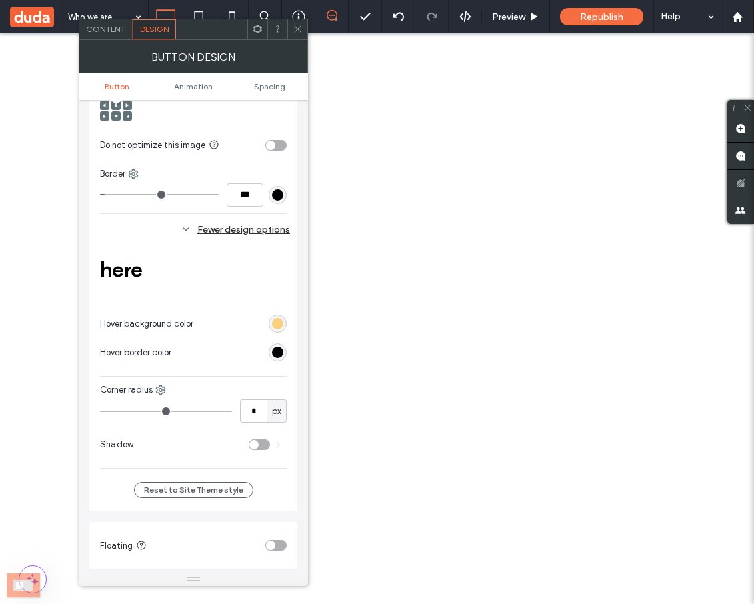
click at [279, 318] on div "rgba(251, 209, 128, 1)" at bounding box center [277, 323] width 11 height 11
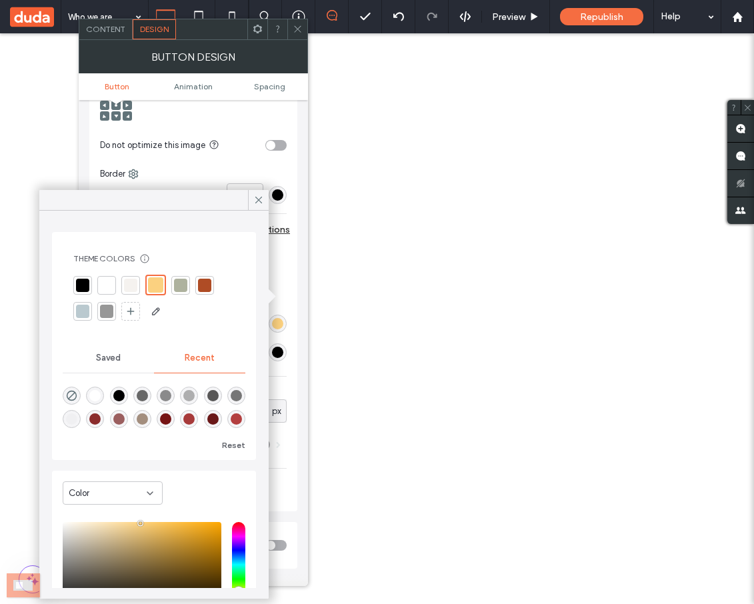
click at [279, 271] on div "here Hover background color" at bounding box center [193, 289] width 187 height 94
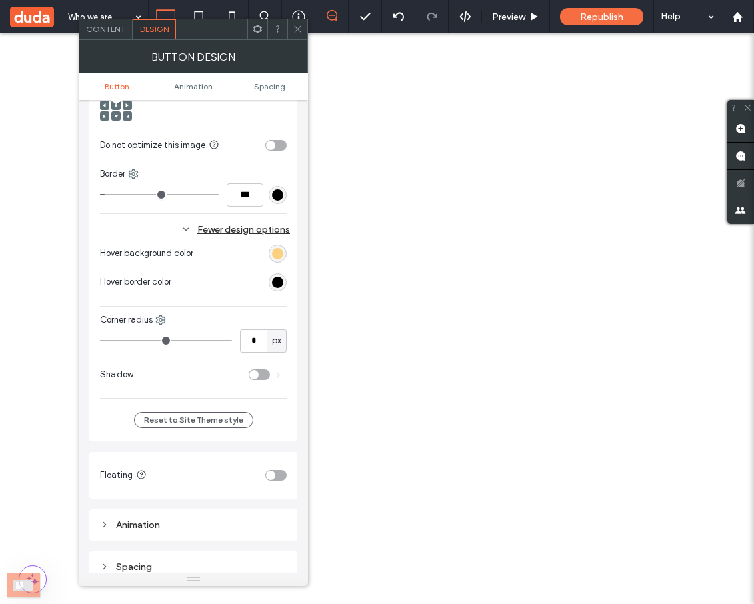
click at [279, 279] on div "rgb(0, 0, 0)" at bounding box center [277, 282] width 11 height 11
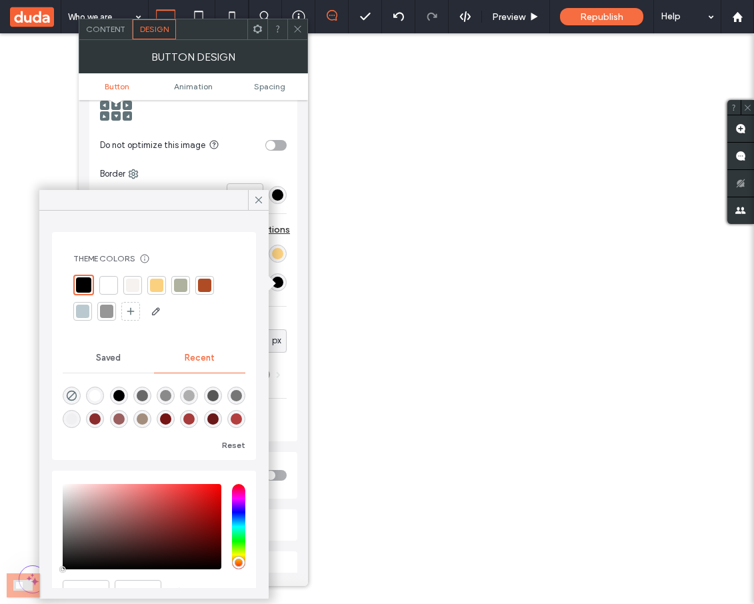
scroll to position [66, 0]
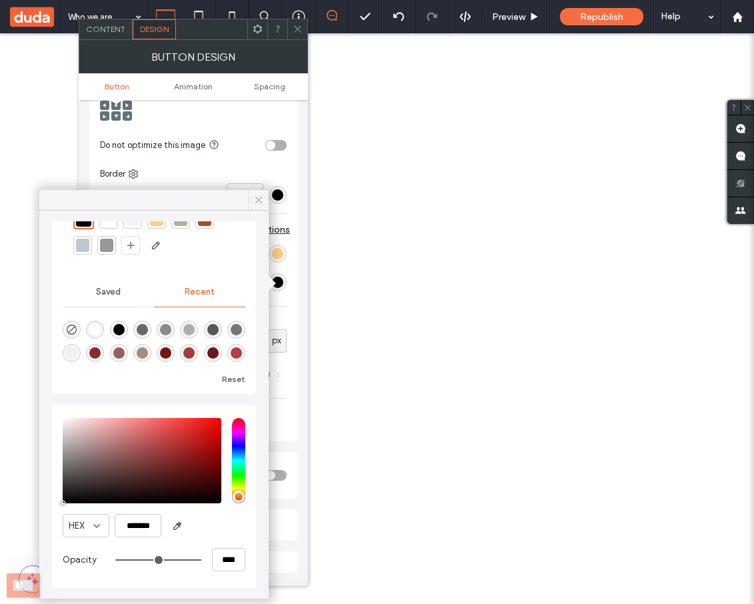
click at [261, 203] on icon at bounding box center [259, 200] width 12 height 12
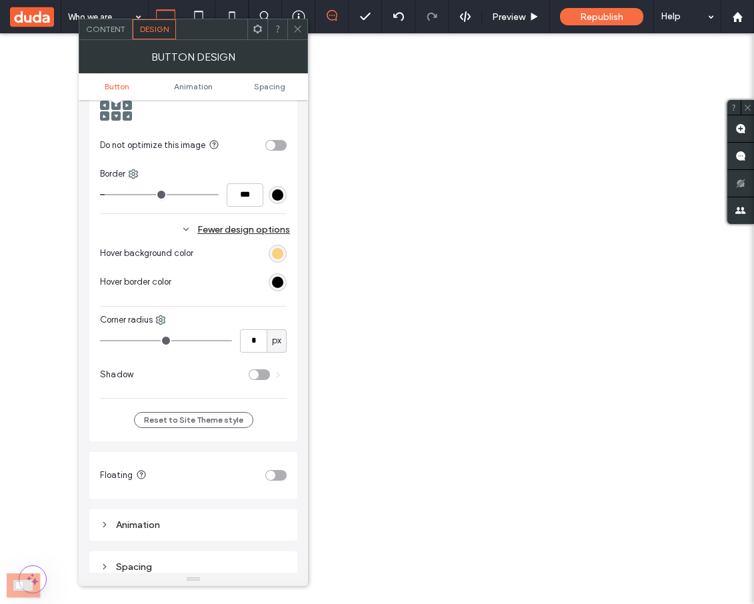
click at [275, 258] on div "rgba(251, 209, 128, 1)" at bounding box center [277, 253] width 11 height 11
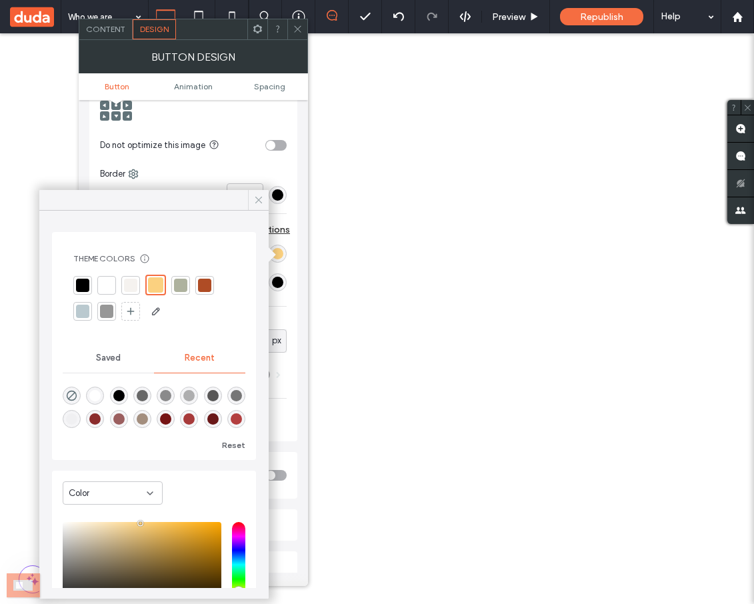
click at [257, 199] on icon at bounding box center [259, 200] width 12 height 12
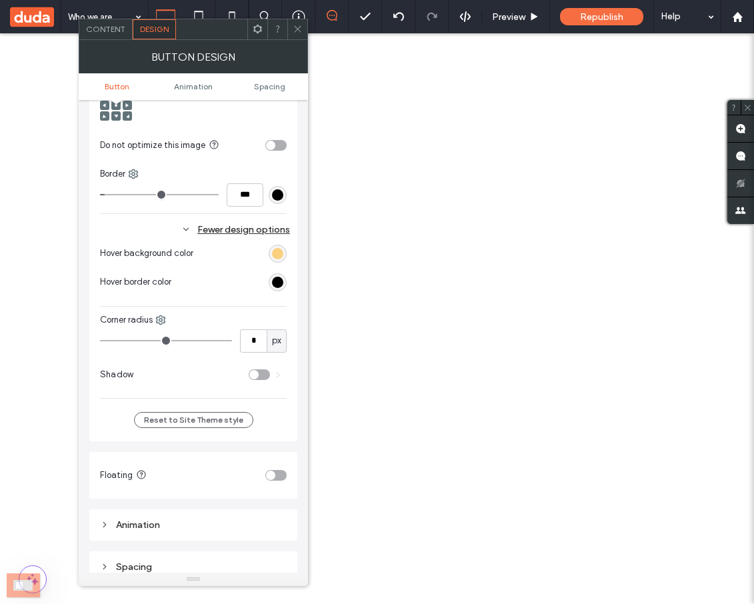
click at [277, 285] on div "rgb(0, 0, 0)" at bounding box center [277, 282] width 11 height 11
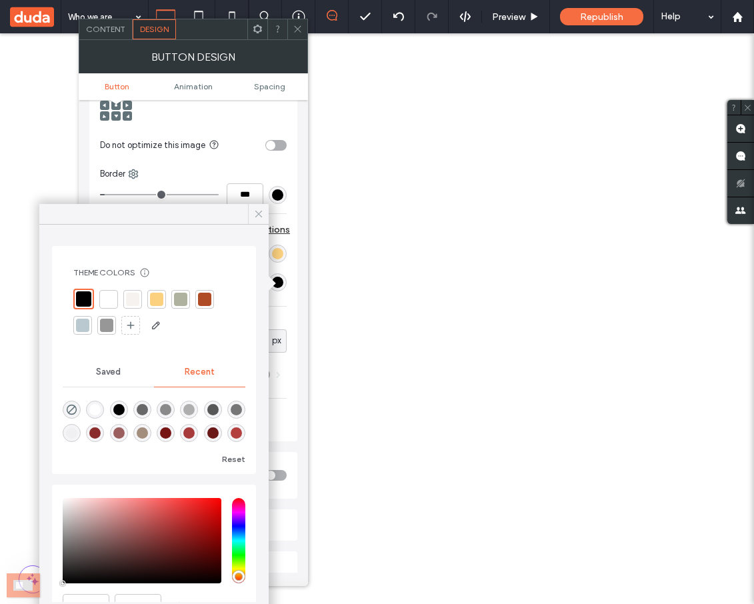
click at [257, 215] on use at bounding box center [258, 214] width 7 height 7
